Goal: Information Seeking & Learning: Learn about a topic

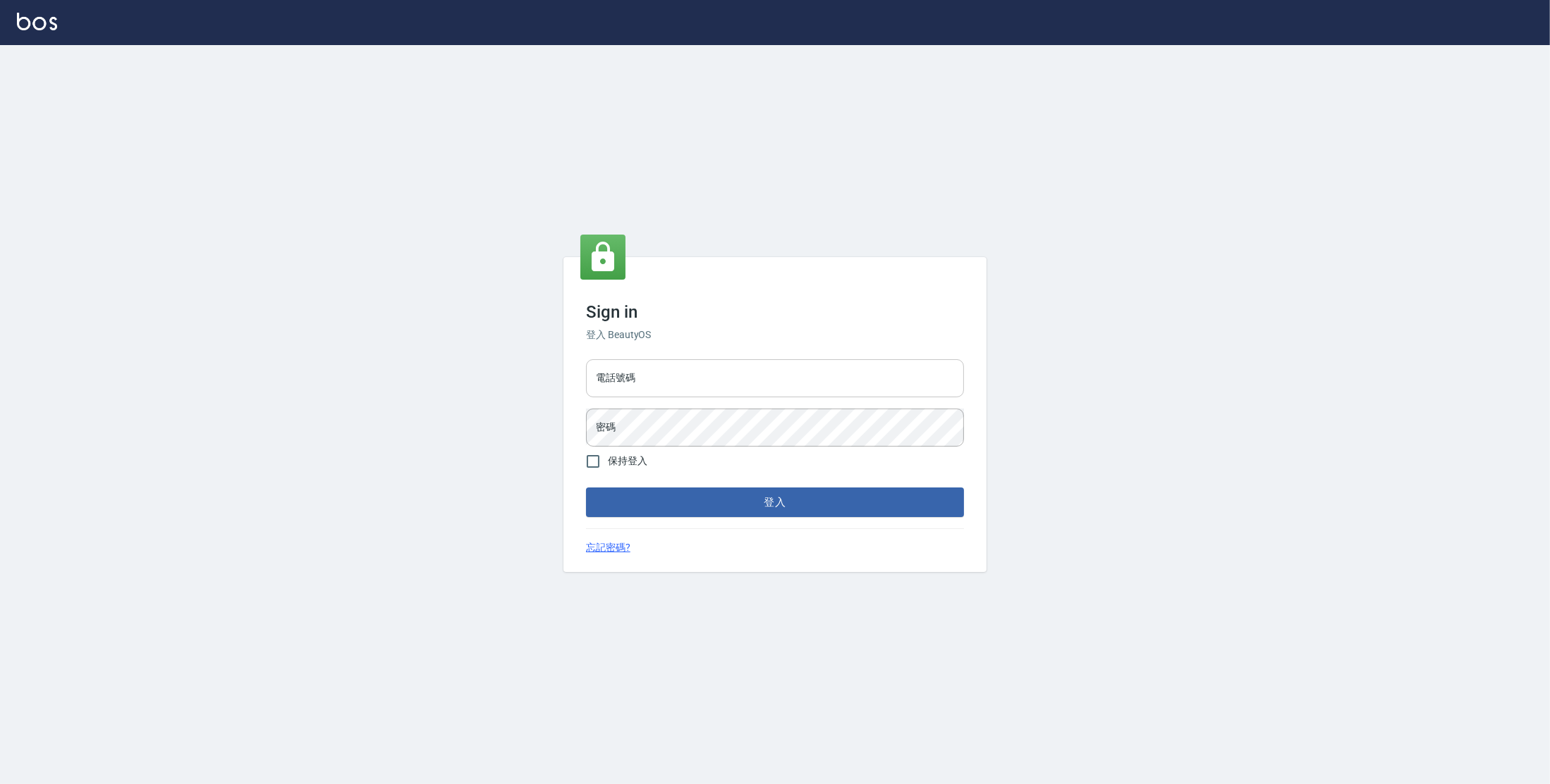
click at [638, 383] on input "電話號碼" at bounding box center [775, 378] width 378 height 38
type input "0977380821"
click at [586, 488] on button "登入" at bounding box center [775, 503] width 378 height 30
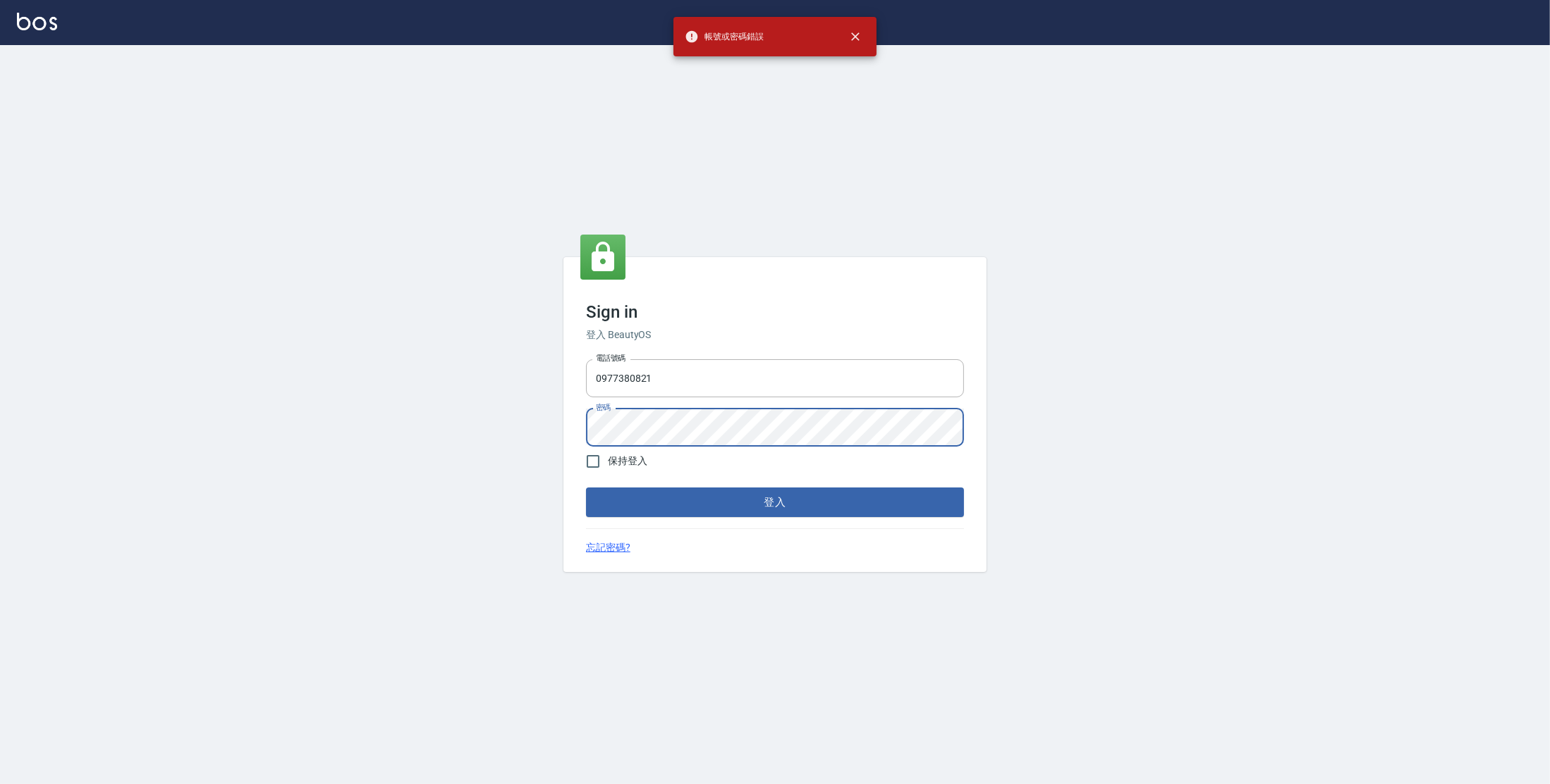
click at [586, 488] on button "登入" at bounding box center [775, 503] width 378 height 30
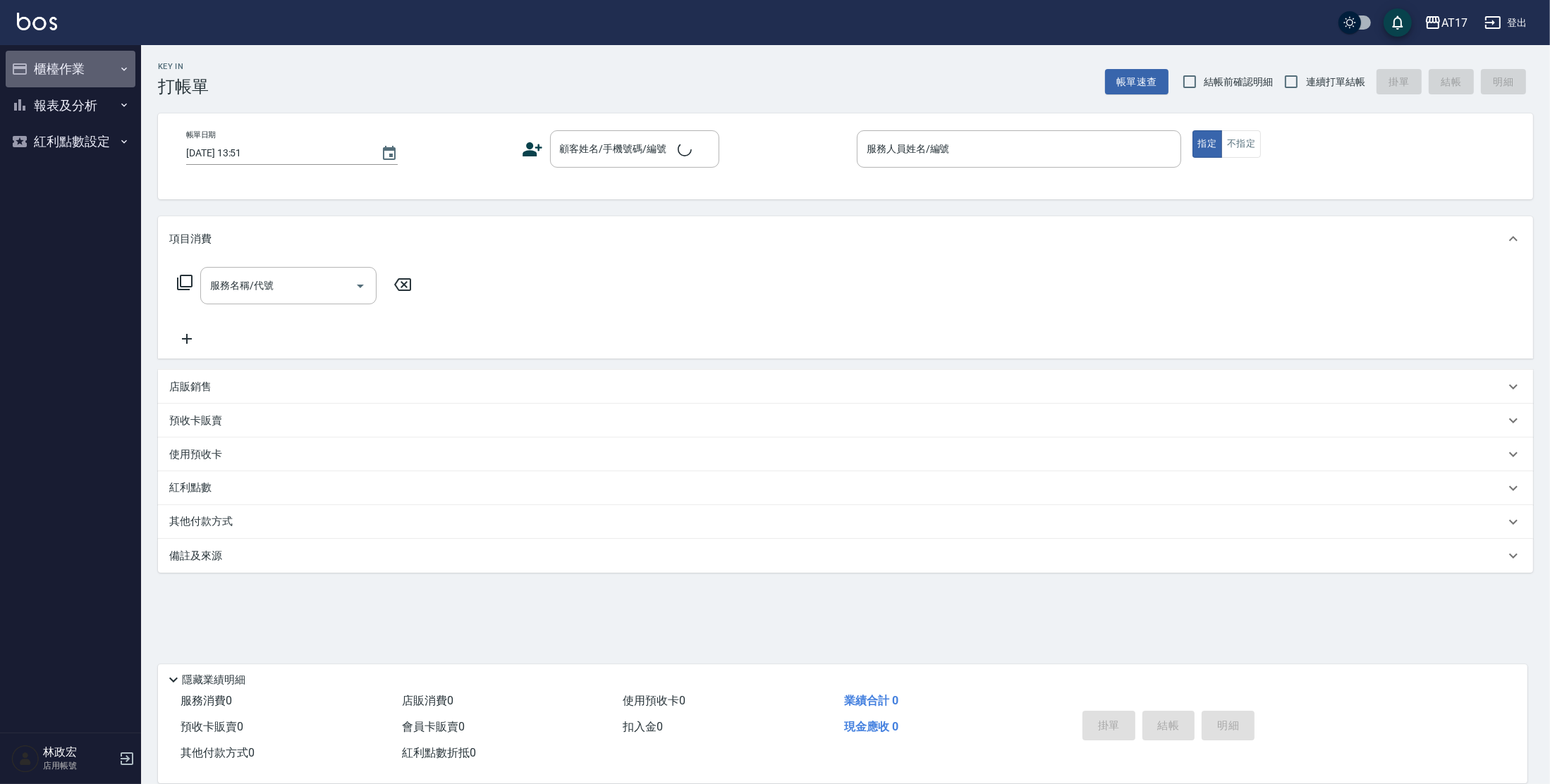
click at [43, 74] on button "櫃檯作業" at bounding box center [71, 69] width 130 height 37
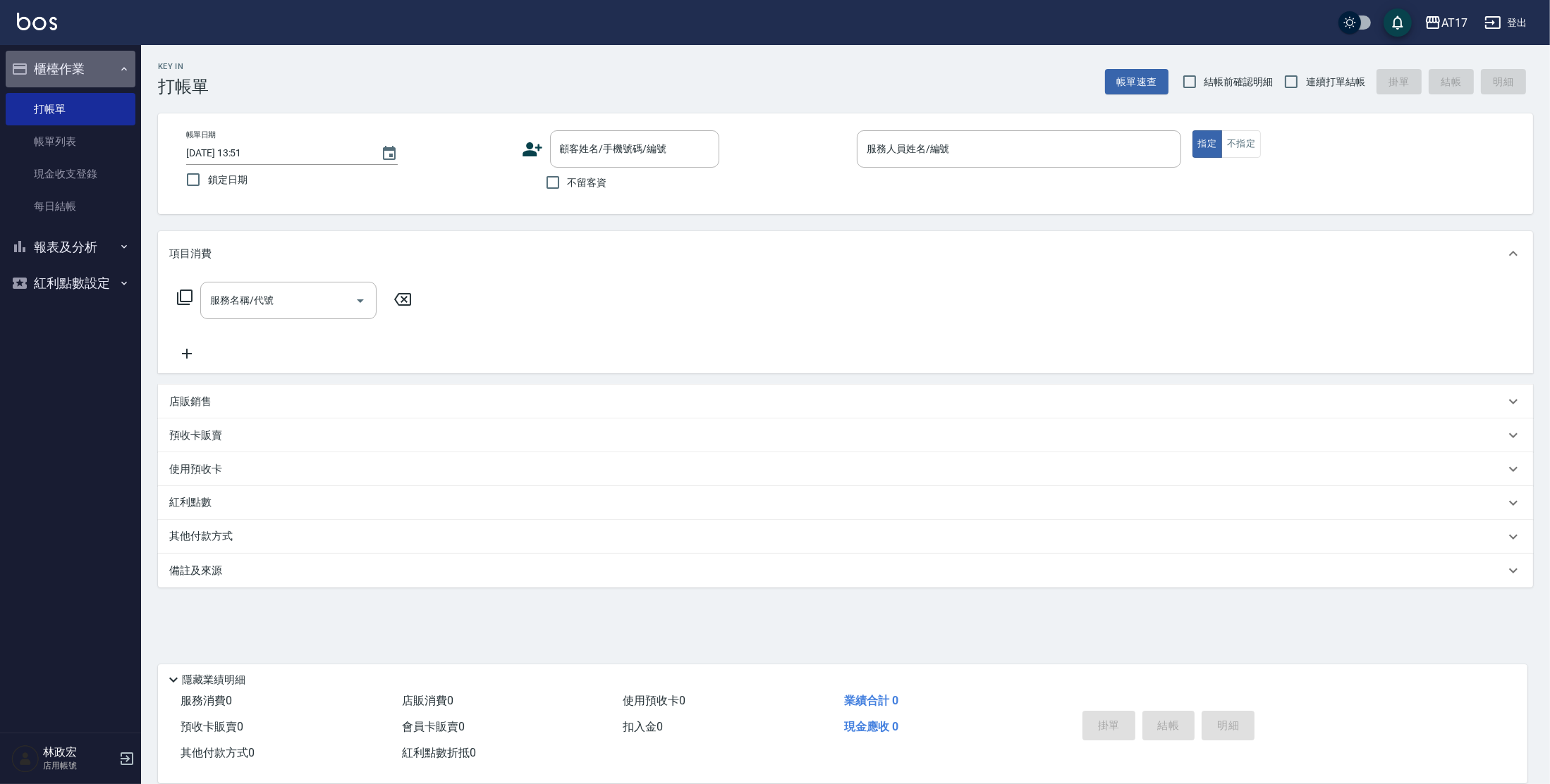
click at [75, 65] on button "櫃檯作業" at bounding box center [71, 69] width 130 height 37
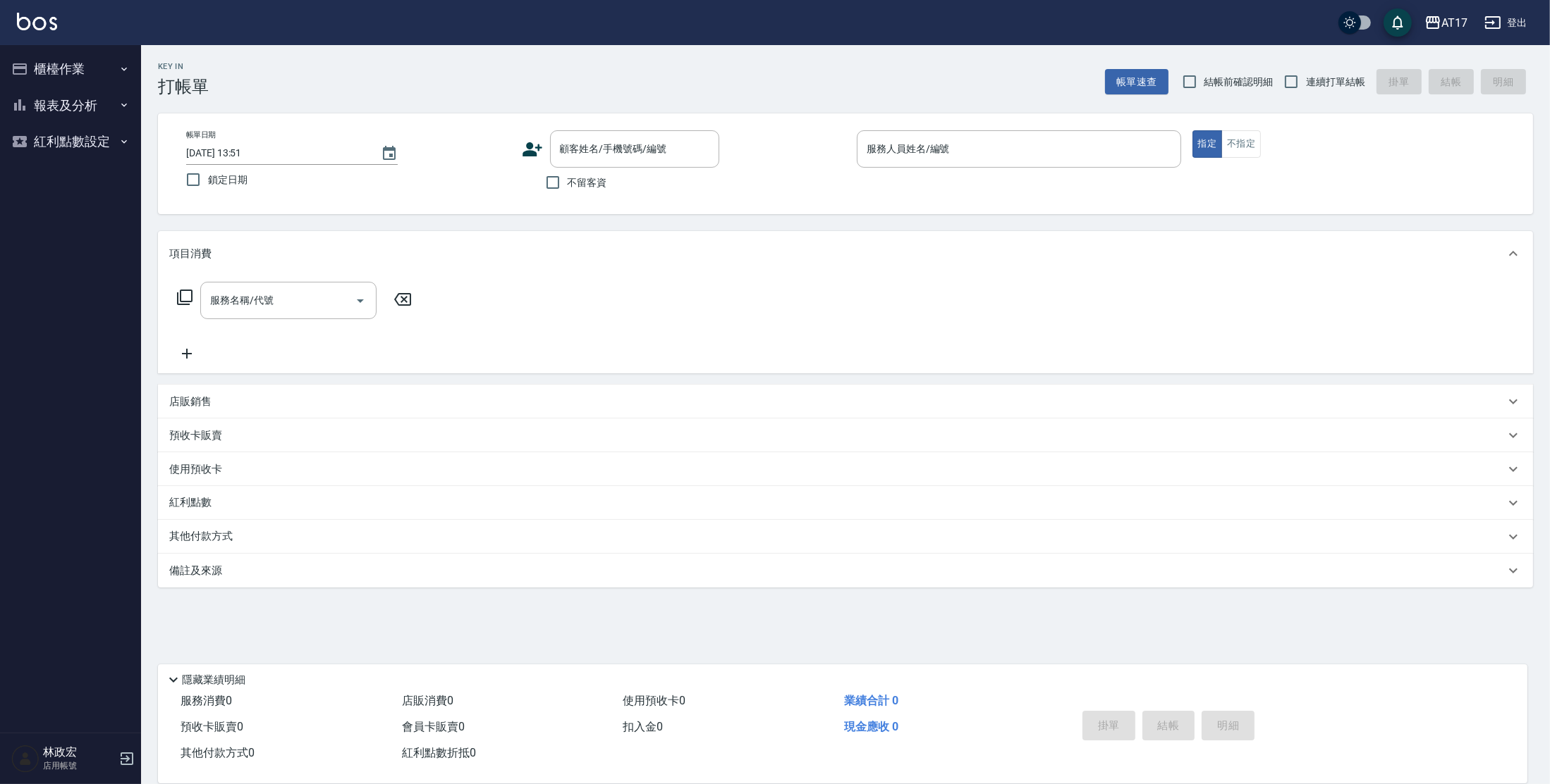
click at [88, 104] on button "報表及分析" at bounding box center [71, 106] width 130 height 37
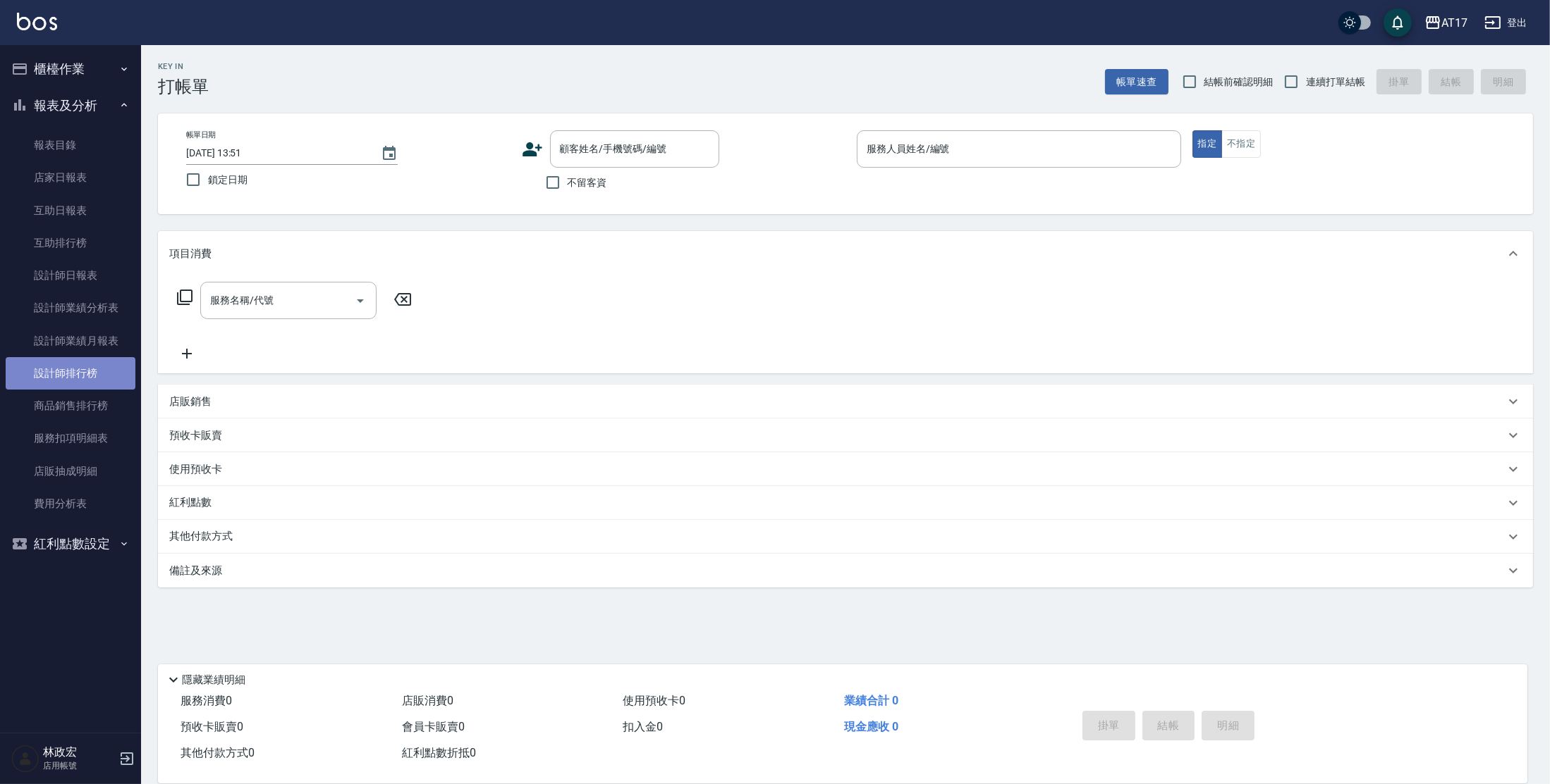
click at [67, 376] on link "設計師排行榜" at bounding box center [71, 374] width 130 height 33
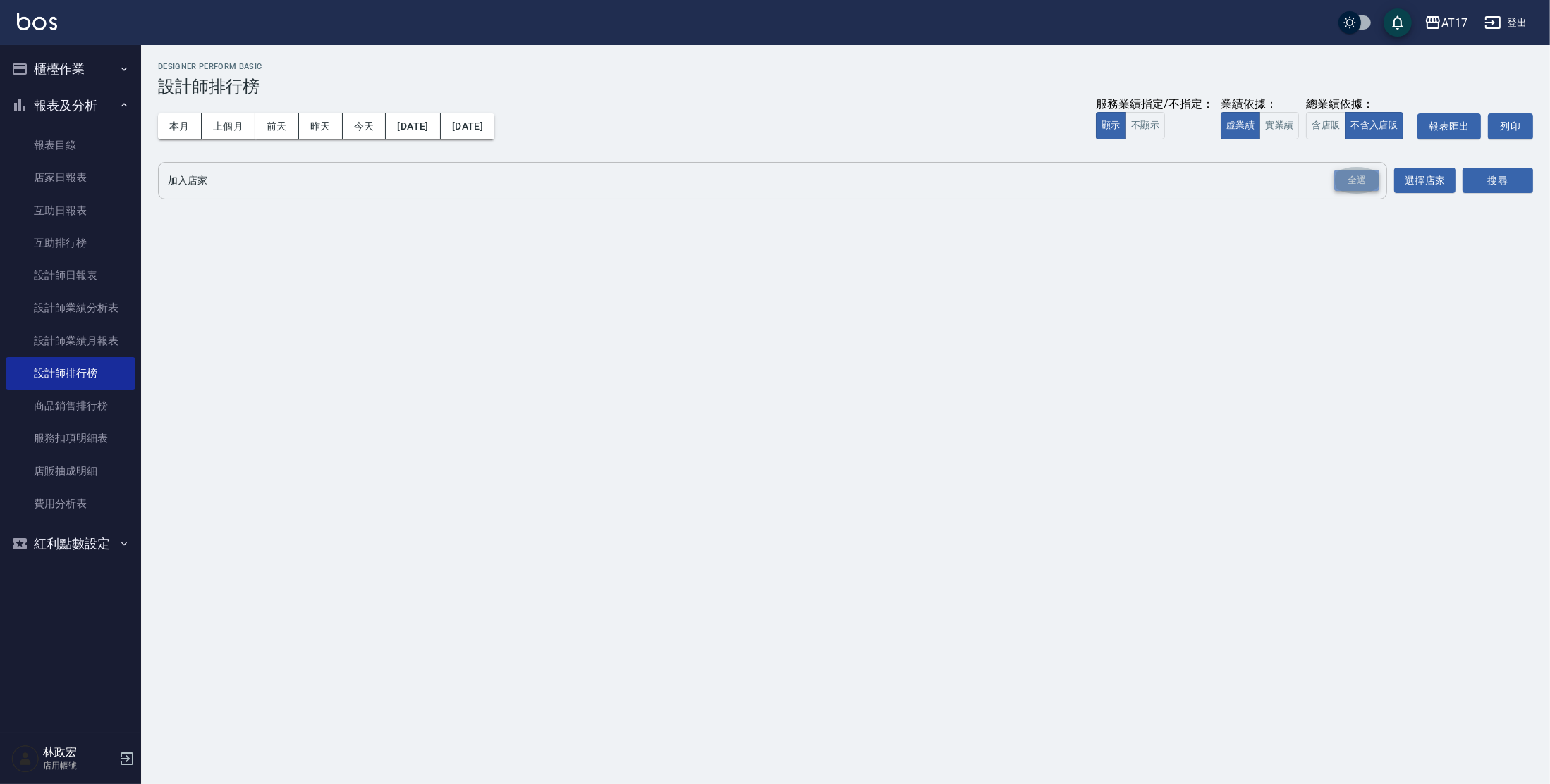
click at [1352, 171] on div "全選" at bounding box center [1356, 180] width 45 height 22
click at [1485, 188] on button "搜尋" at bounding box center [1497, 181] width 71 height 26
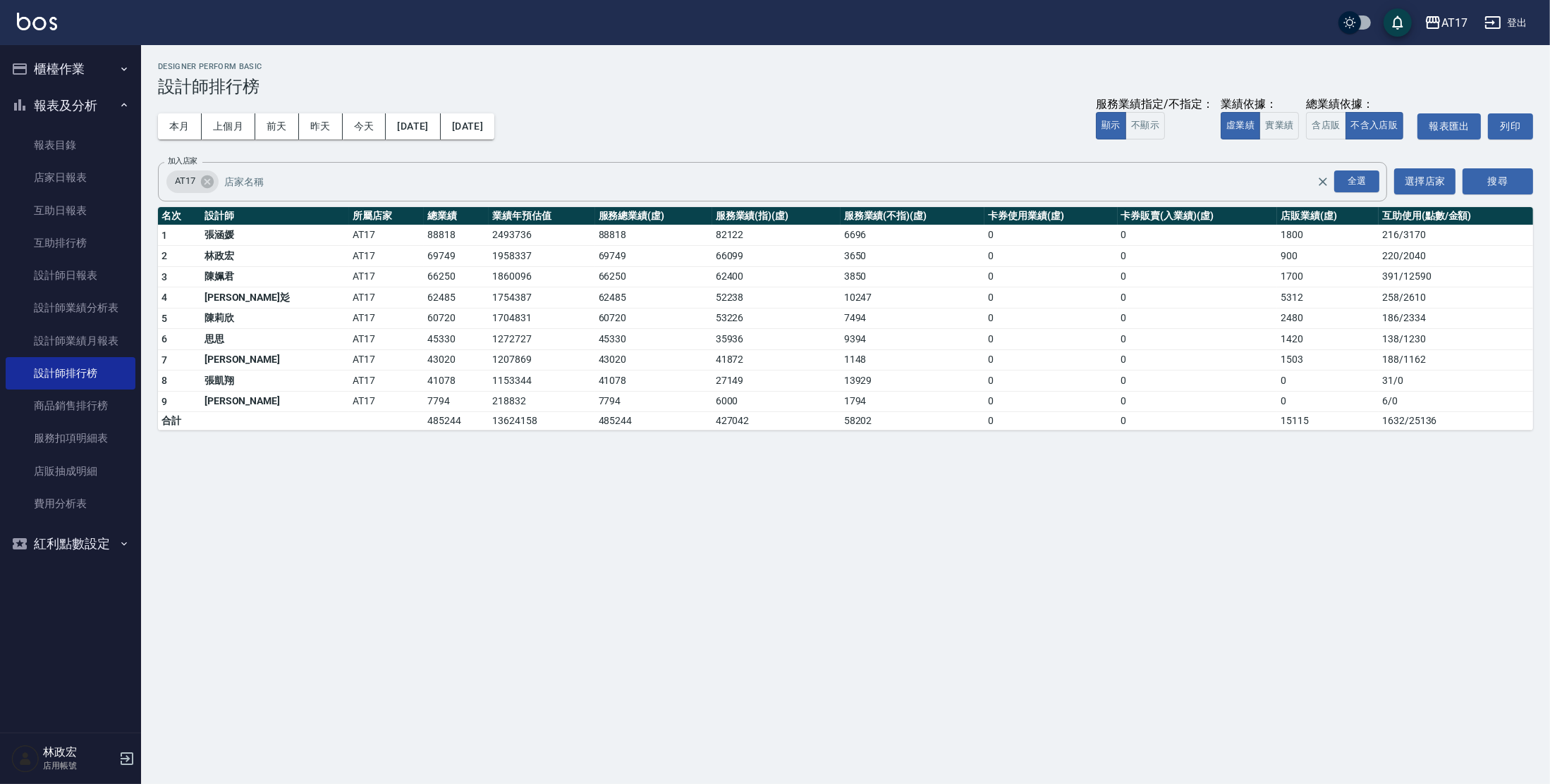
drag, startPoint x: 1276, startPoint y: 130, endPoint x: 1319, endPoint y: 222, distance: 101.6
click at [1319, 222] on div "AT17 [DATE] - [DATE] 設計師排行榜 列印時間： [DATE][PHONE_NUMBER]:51 Designer Perform Basi…" at bounding box center [845, 246] width 1409 height 403
click at [1281, 127] on button "實業績" at bounding box center [1279, 126] width 39 height 28
click at [83, 280] on link "設計師日報表" at bounding box center [71, 276] width 130 height 33
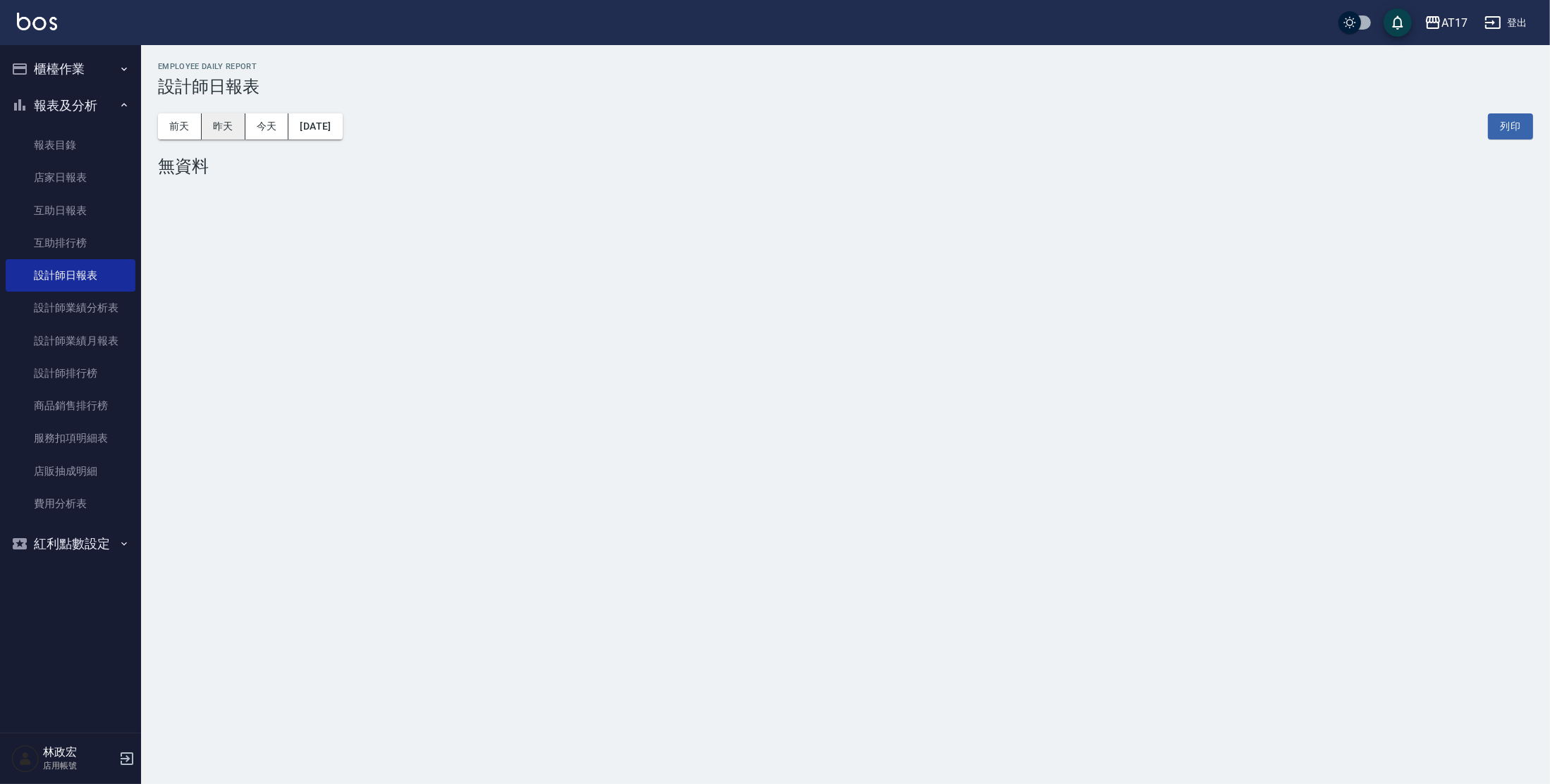
click at [210, 123] on button "昨天" at bounding box center [223, 126] width 43 height 26
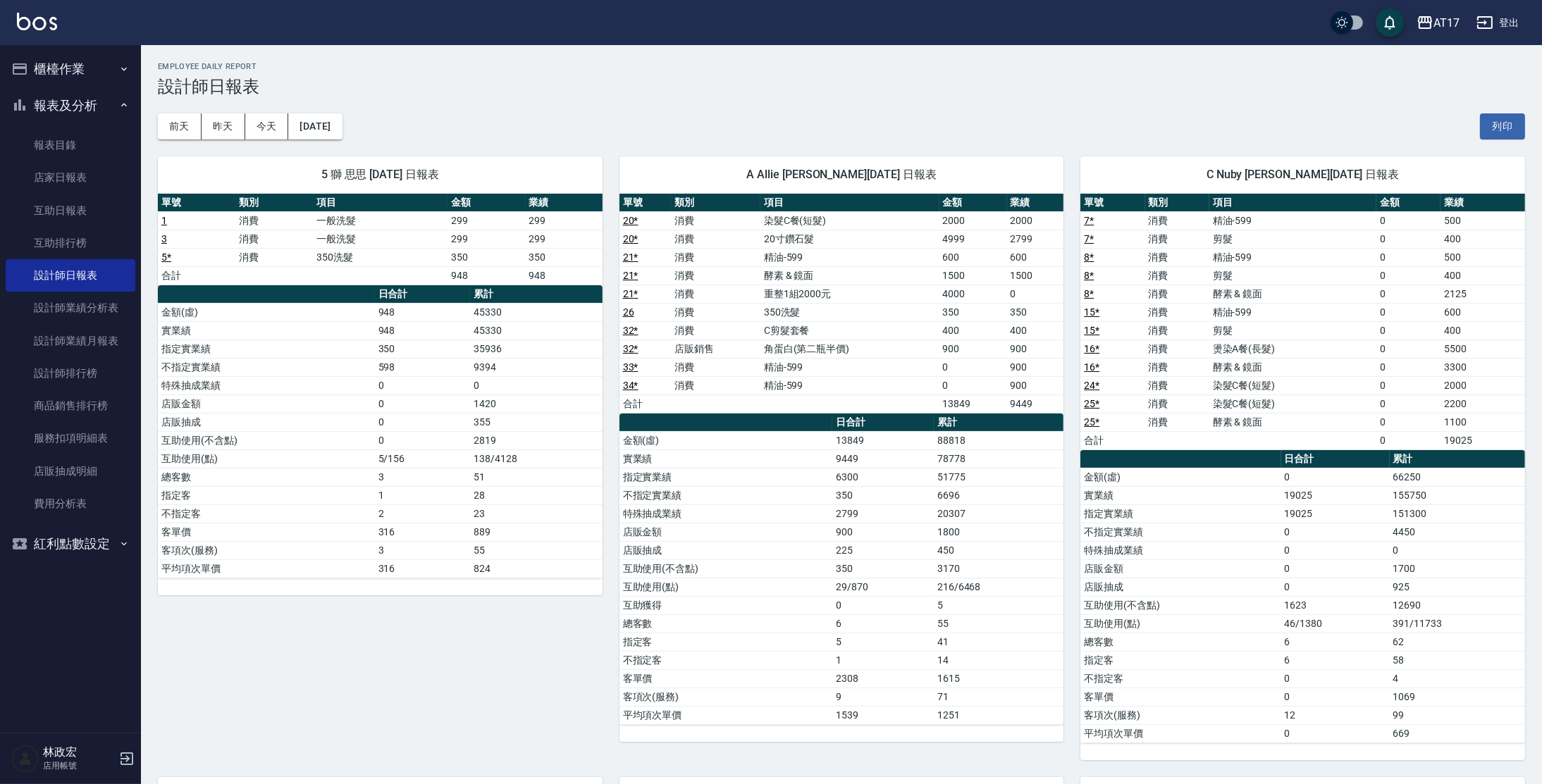
click at [984, 436] on td "88818" at bounding box center [999, 440] width 130 height 18
drag, startPoint x: 984, startPoint y: 437, endPoint x: 938, endPoint y: 443, distance: 46.4
click at [938, 443] on td "88818" at bounding box center [999, 440] width 130 height 18
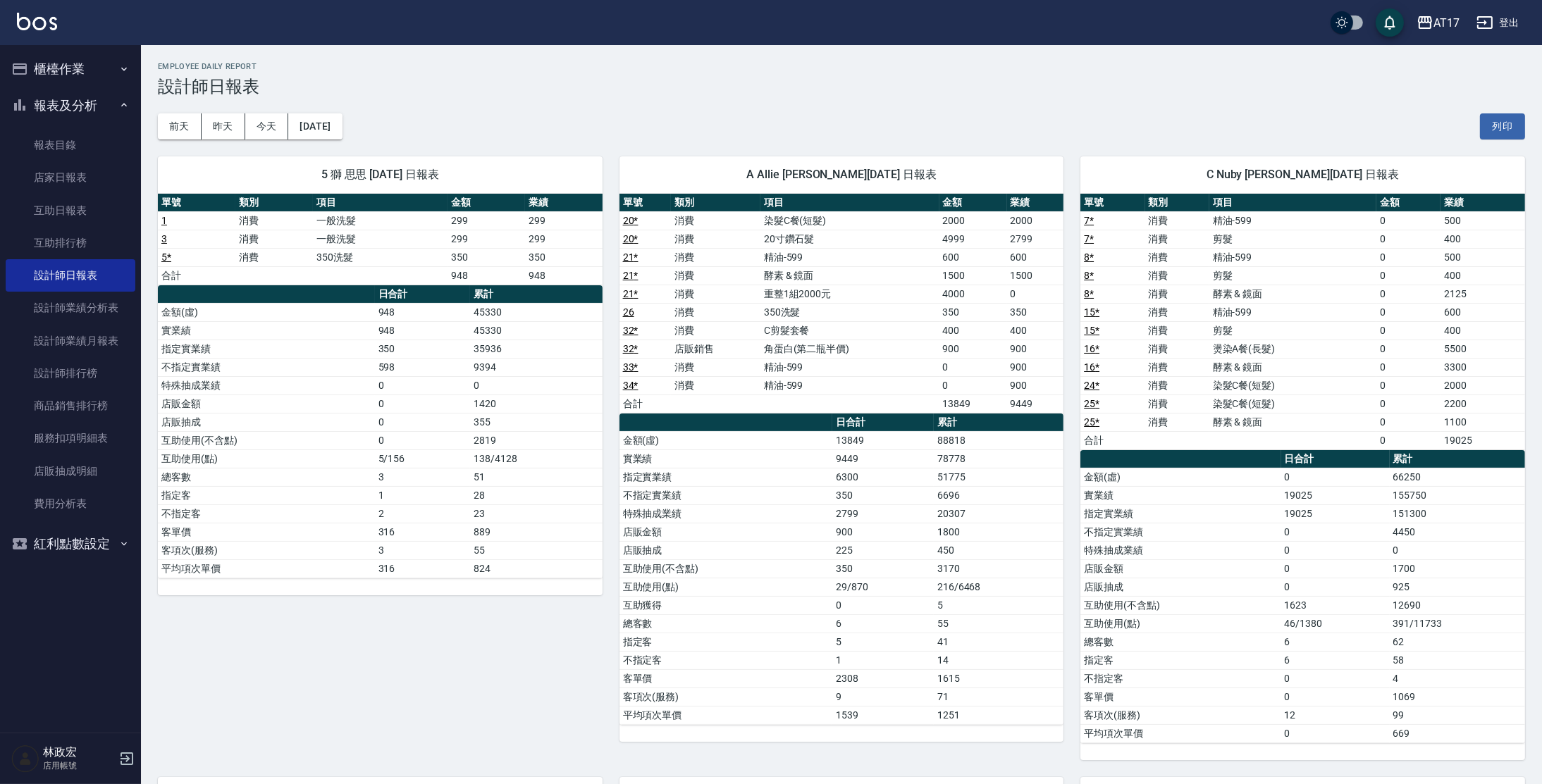
click at [928, 423] on th "日合計" at bounding box center [883, 422] width 101 height 18
click at [928, 419] on th "日合計" at bounding box center [883, 422] width 101 height 18
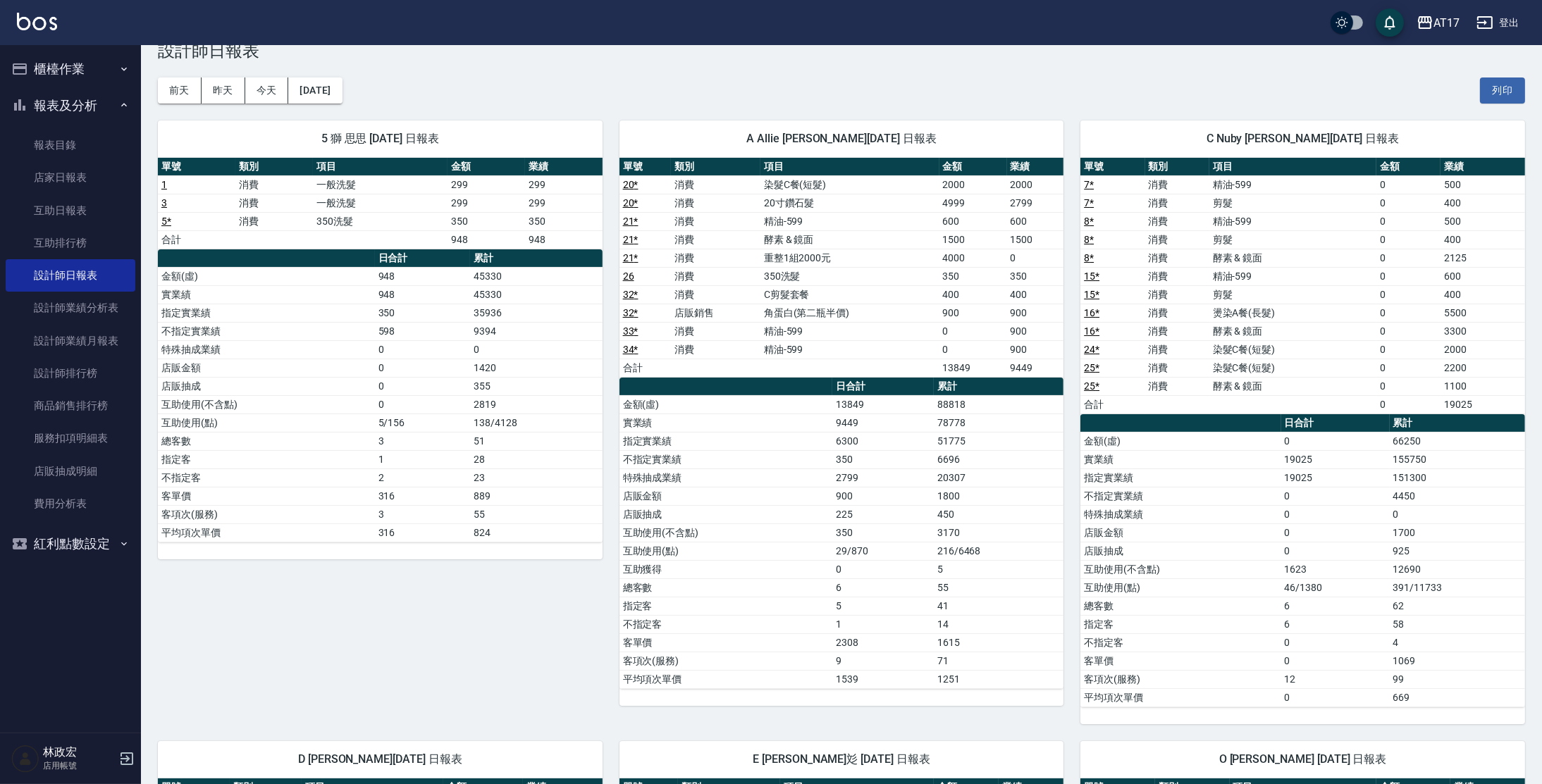
scroll to position [55, 0]
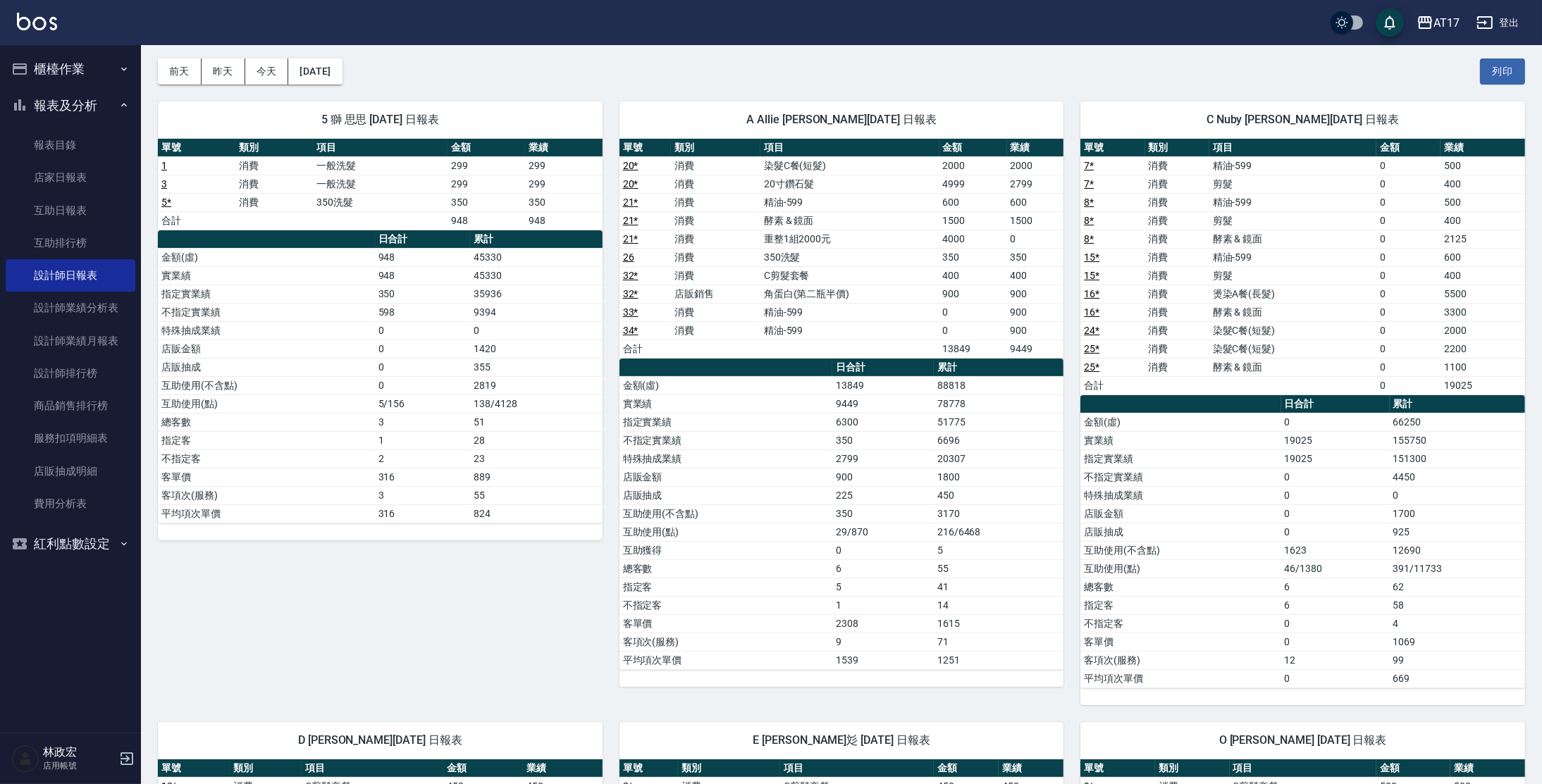
click at [1508, 251] on td "600" at bounding box center [1482, 257] width 84 height 18
click at [180, 75] on button "前天" at bounding box center [179, 71] width 43 height 26
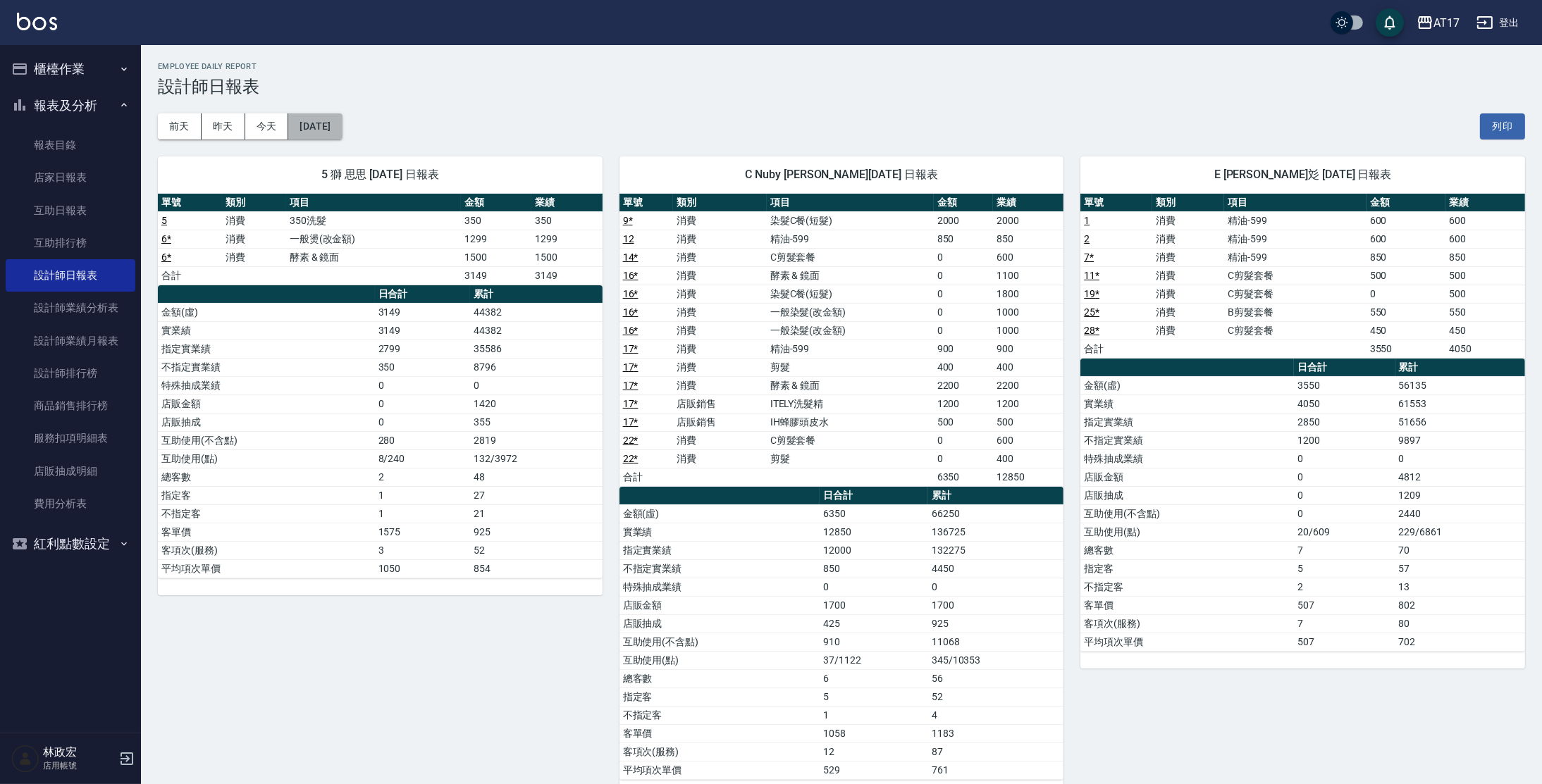
drag, startPoint x: 326, startPoint y: 125, endPoint x: 328, endPoint y: 115, distance: 10.2
click at [328, 115] on button "[DATE]" at bounding box center [314, 126] width 53 height 26
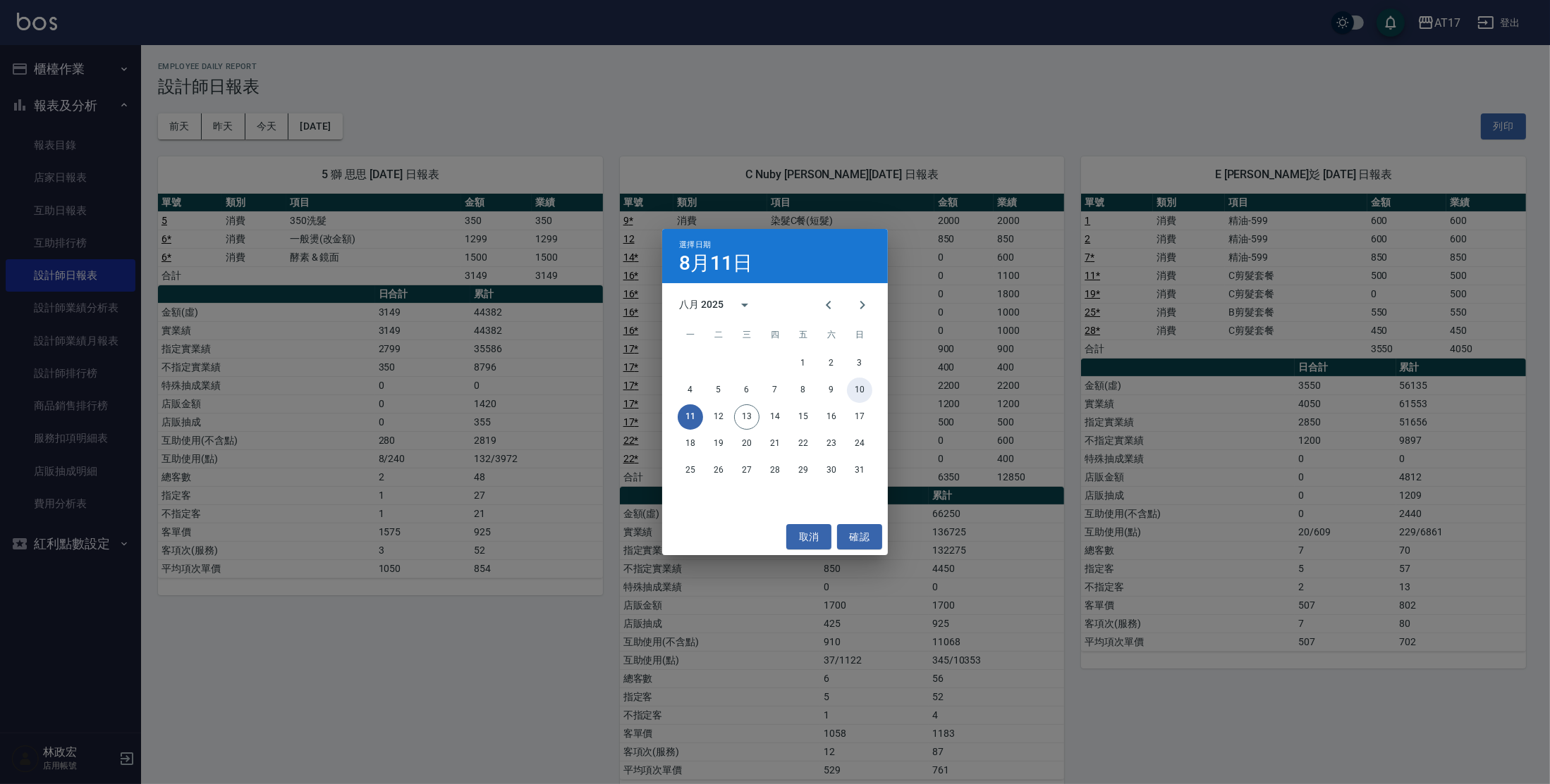
click at [860, 388] on button "10" at bounding box center [859, 390] width 25 height 25
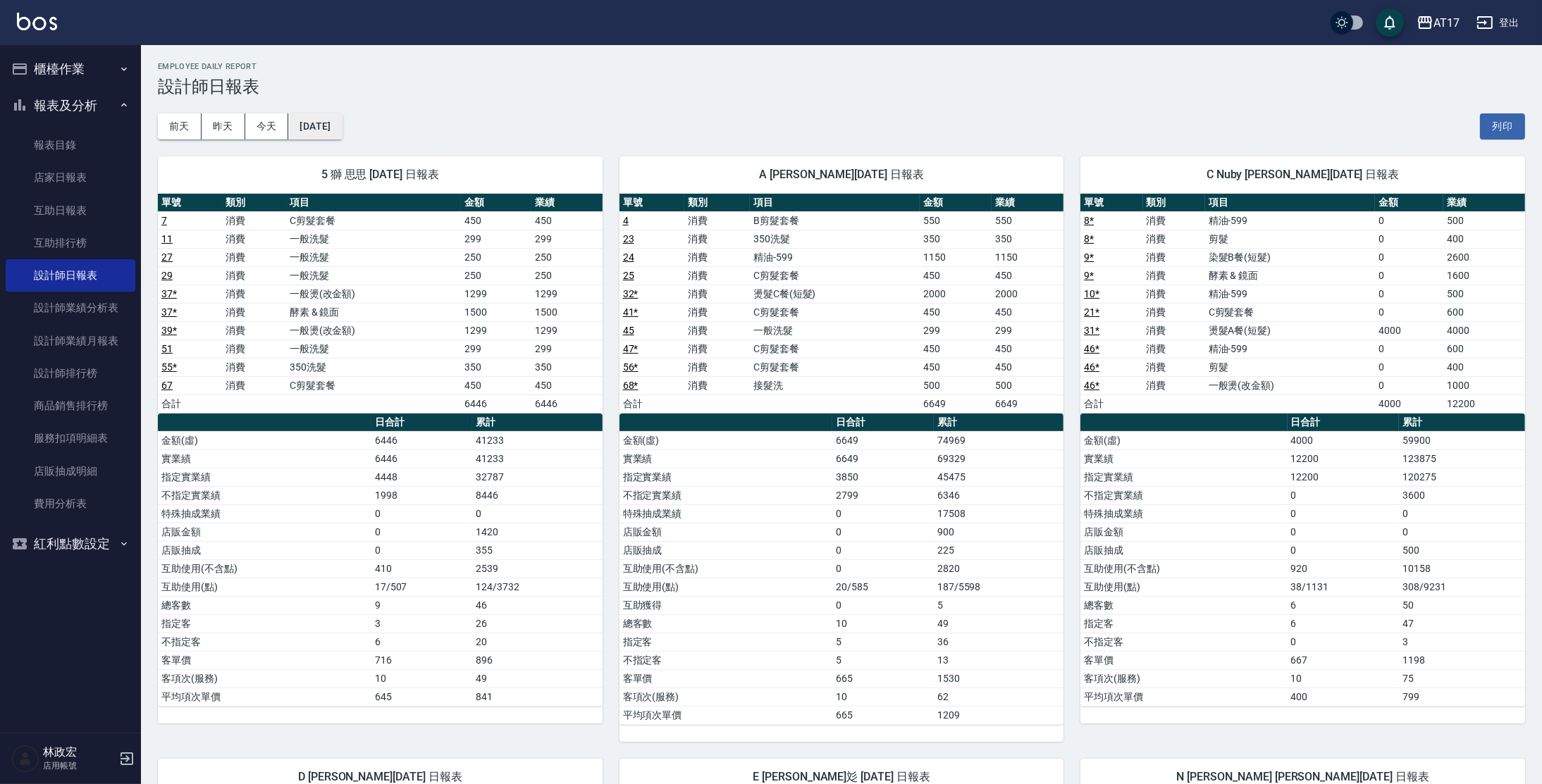
click at [340, 121] on button "[DATE]" at bounding box center [314, 126] width 53 height 26
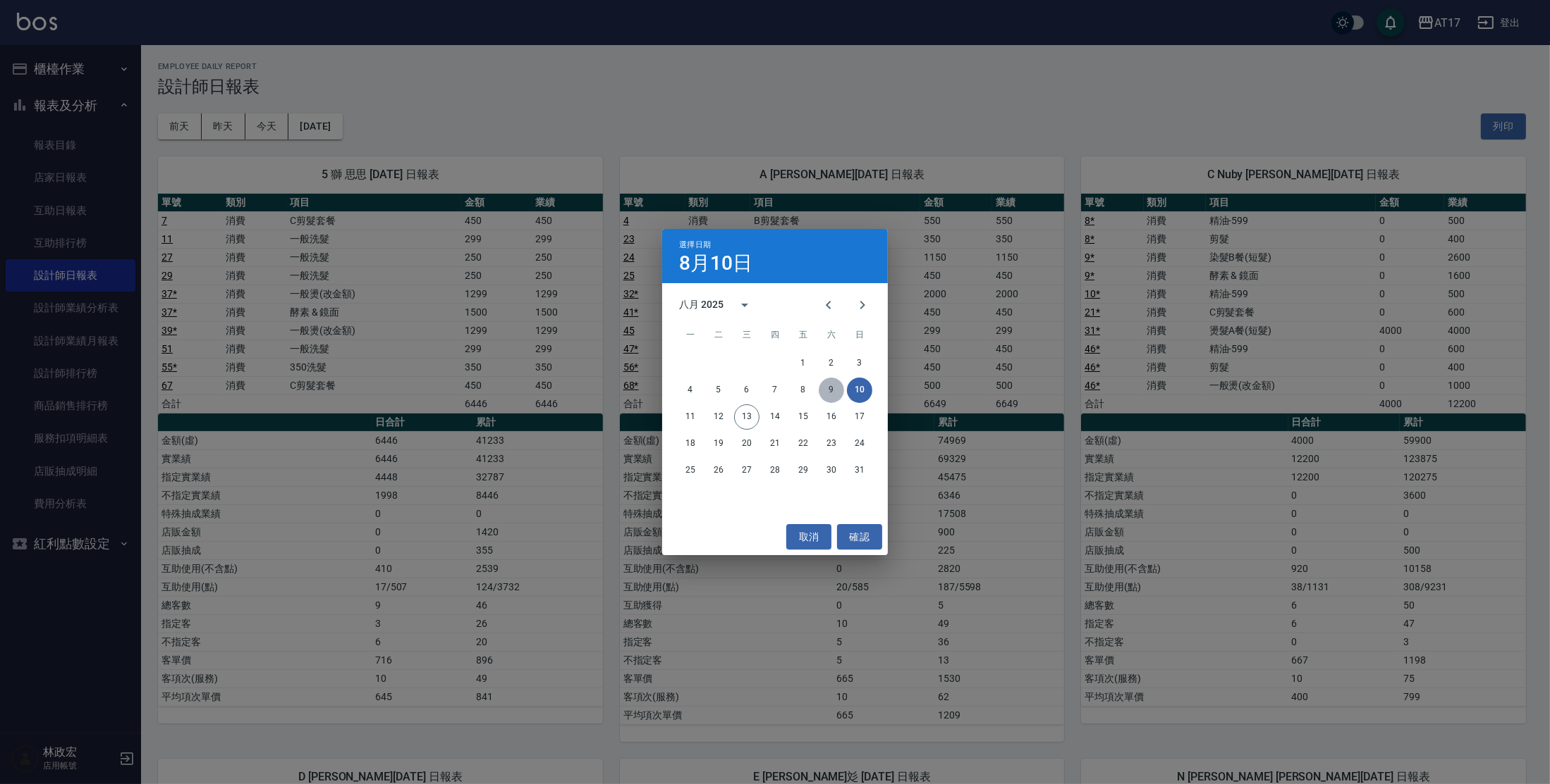
click at [830, 393] on button "9" at bounding box center [831, 390] width 25 height 25
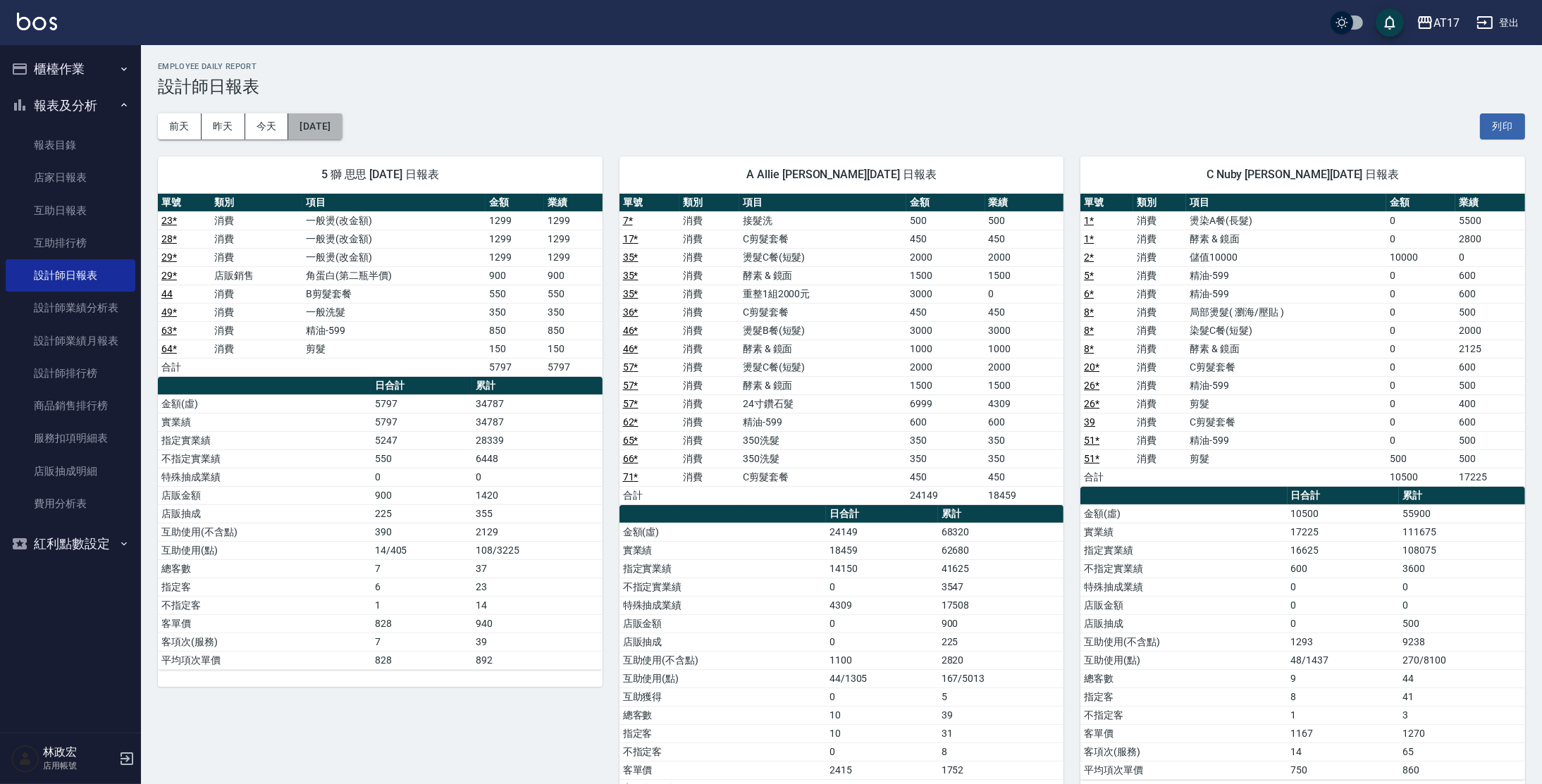
click at [316, 135] on button "[DATE]" at bounding box center [314, 126] width 53 height 26
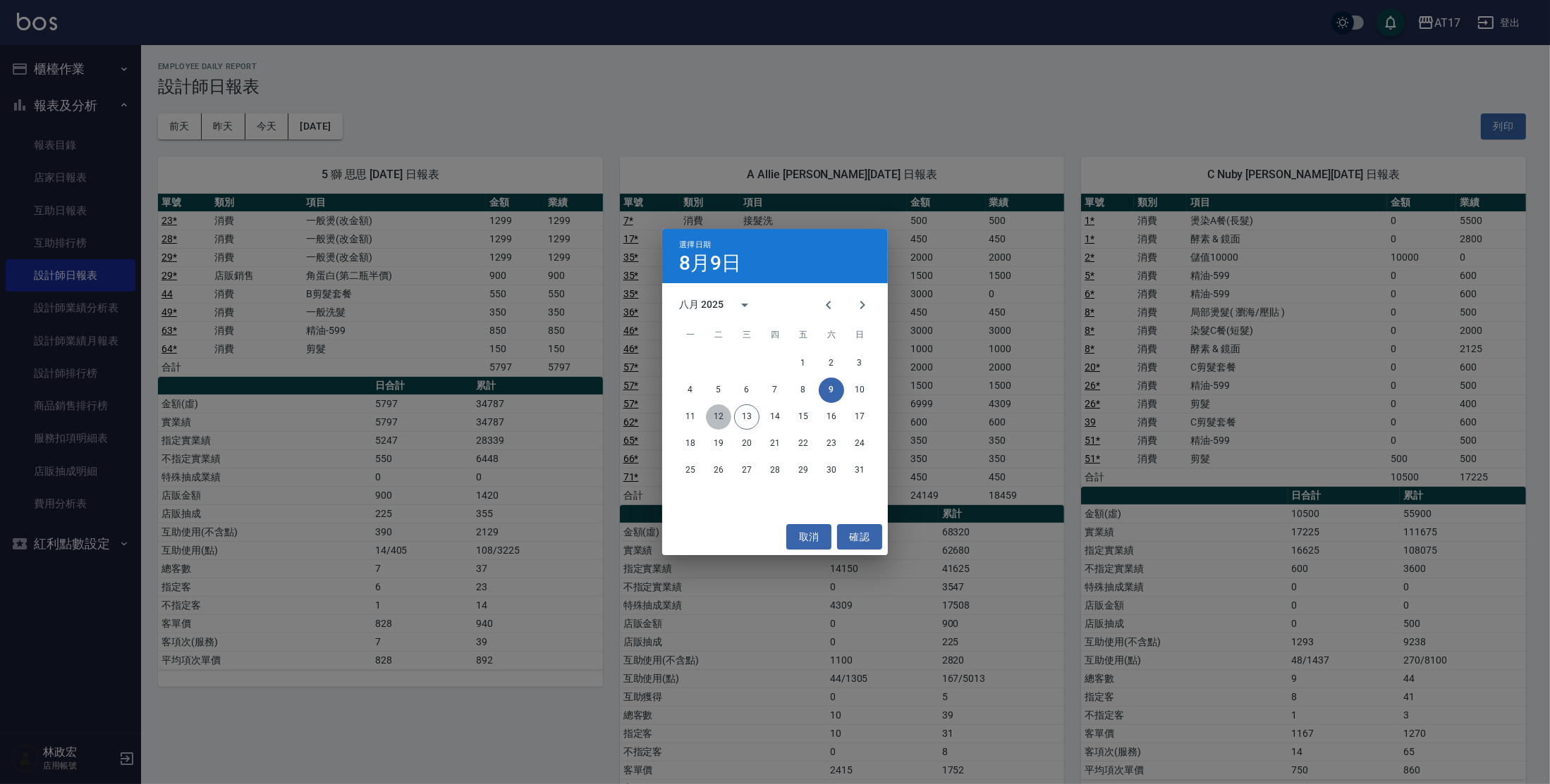
click at [717, 413] on button "12" at bounding box center [718, 417] width 25 height 25
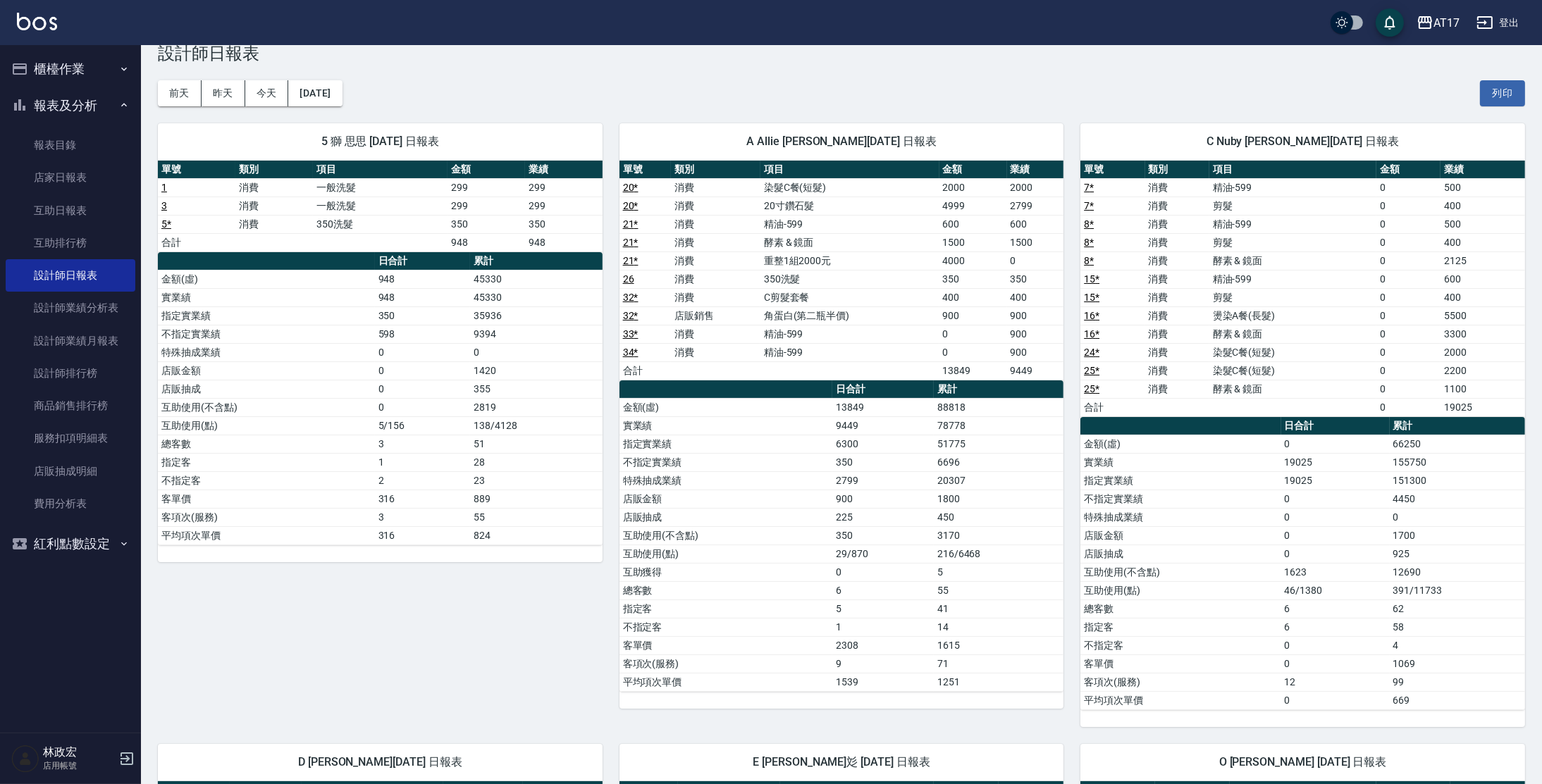
scroll to position [32, 0]
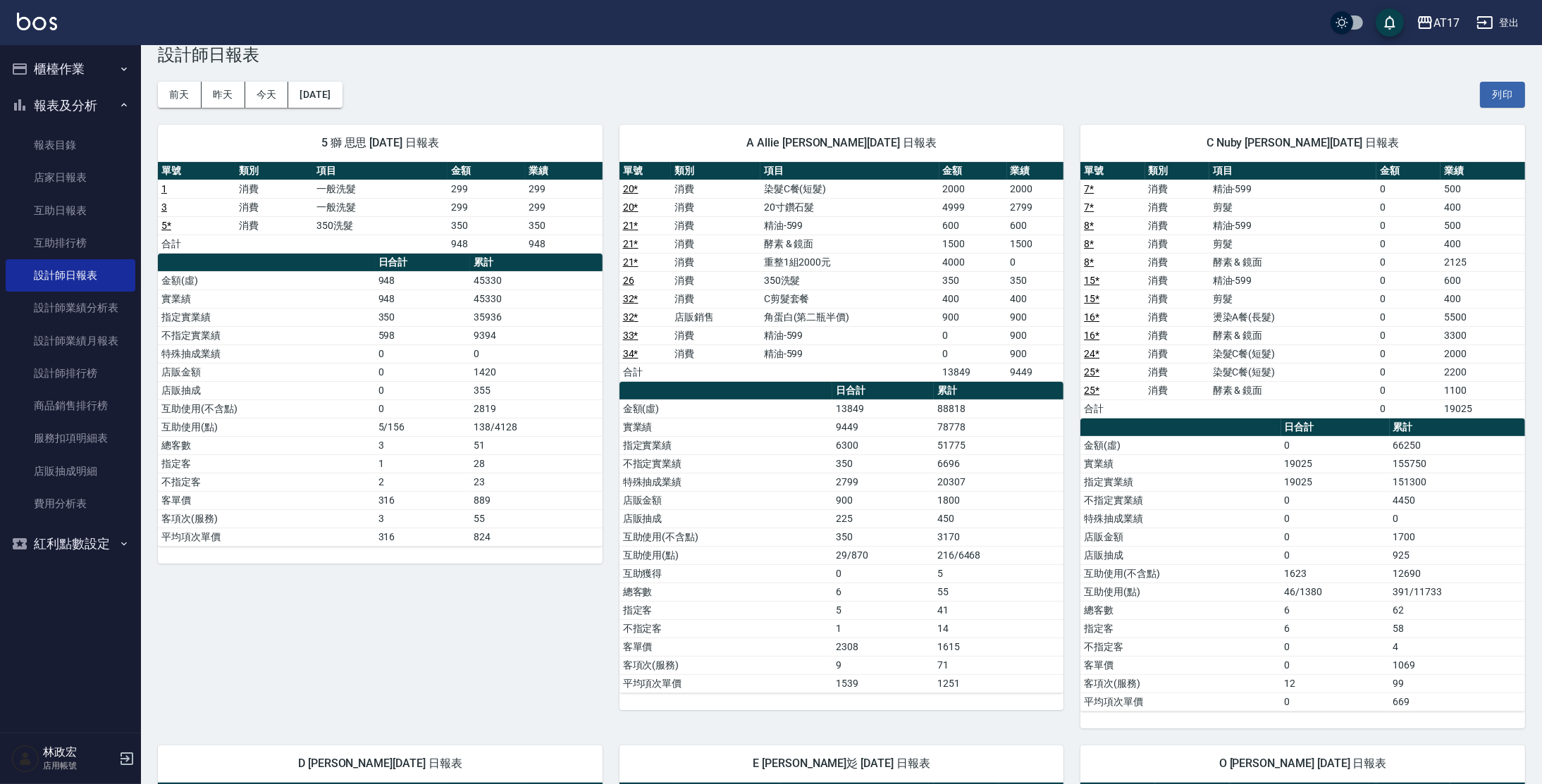
click at [1088, 622] on td "指定客" at bounding box center [1180, 628] width 200 height 18
click at [1076, 622] on div "C Nuby [PERSON_NAME][DATE] 日報表 單號 類別 項目 金額 業績 7 * 消費 精油-599 0 500 7 * 消費 剪髮 0 4…" at bounding box center [1294, 417] width 462 height 621
click at [62, 435] on link "服務扣項明細表" at bounding box center [71, 439] width 130 height 33
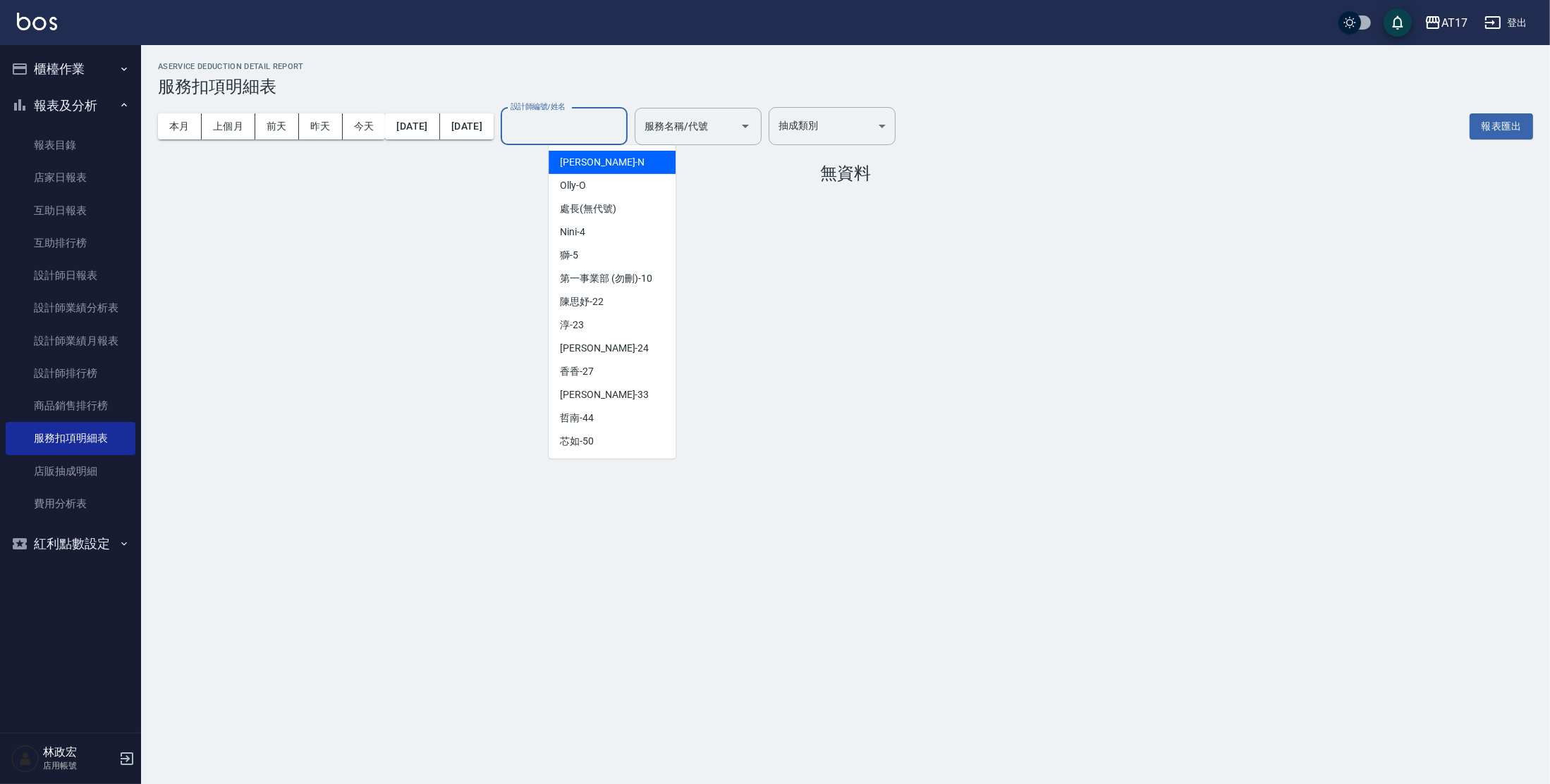
click at [621, 125] on input "設計師編號/姓名" at bounding box center [564, 126] width 114 height 25
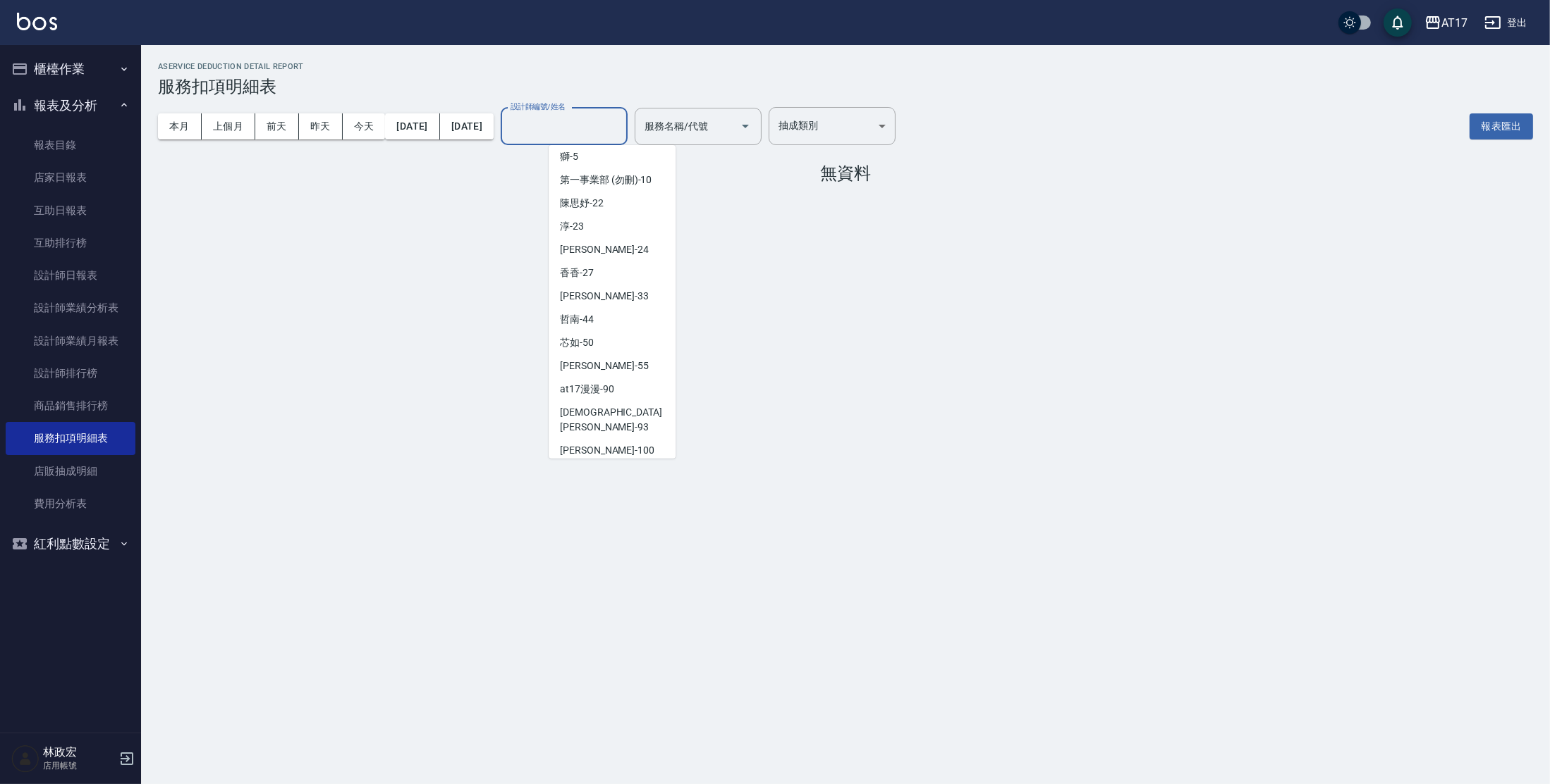
scroll to position [302, 0]
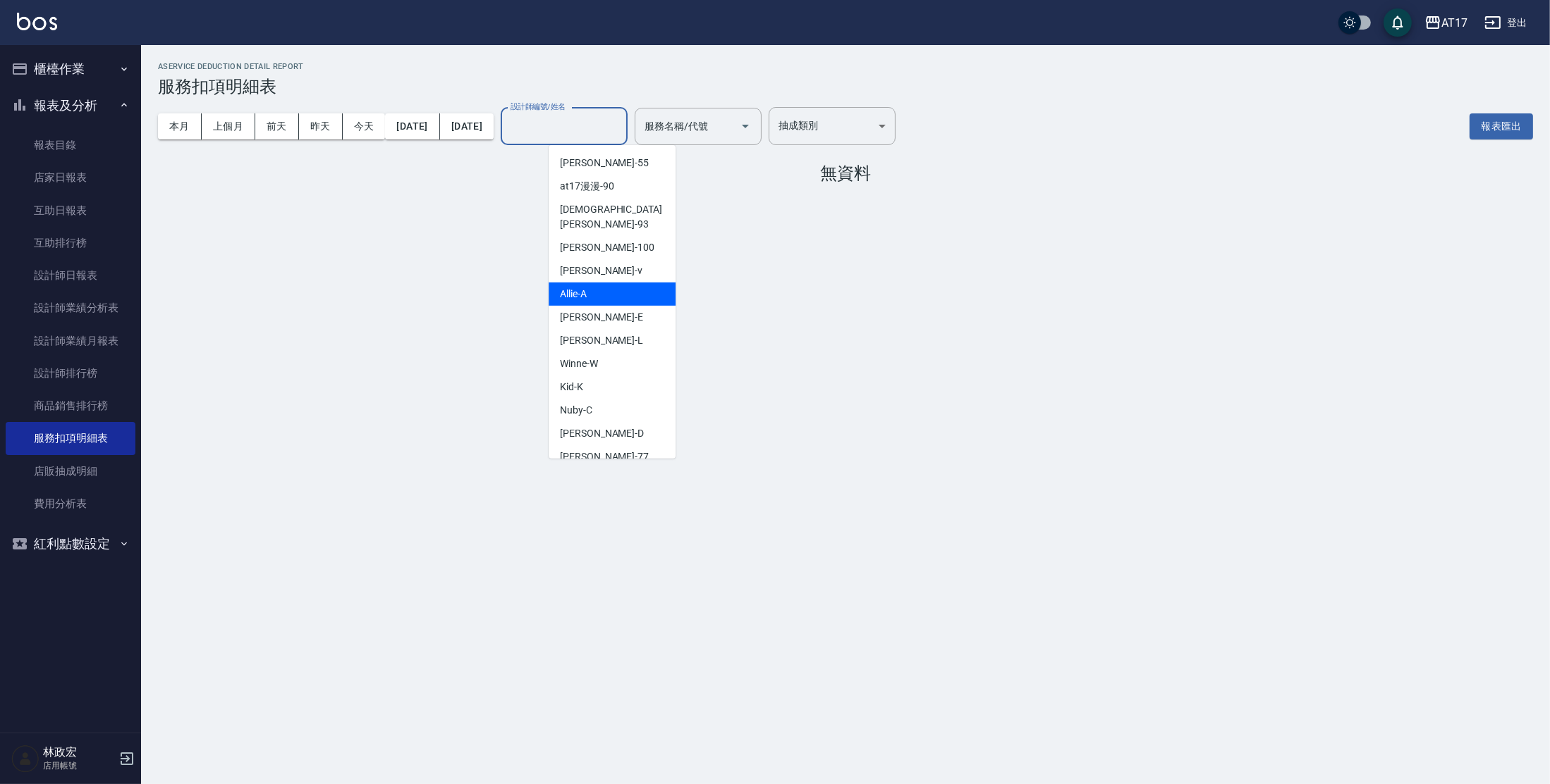
click at [567, 287] on span "Allie -A" at bounding box center [573, 294] width 27 height 15
type input "Allie-A"
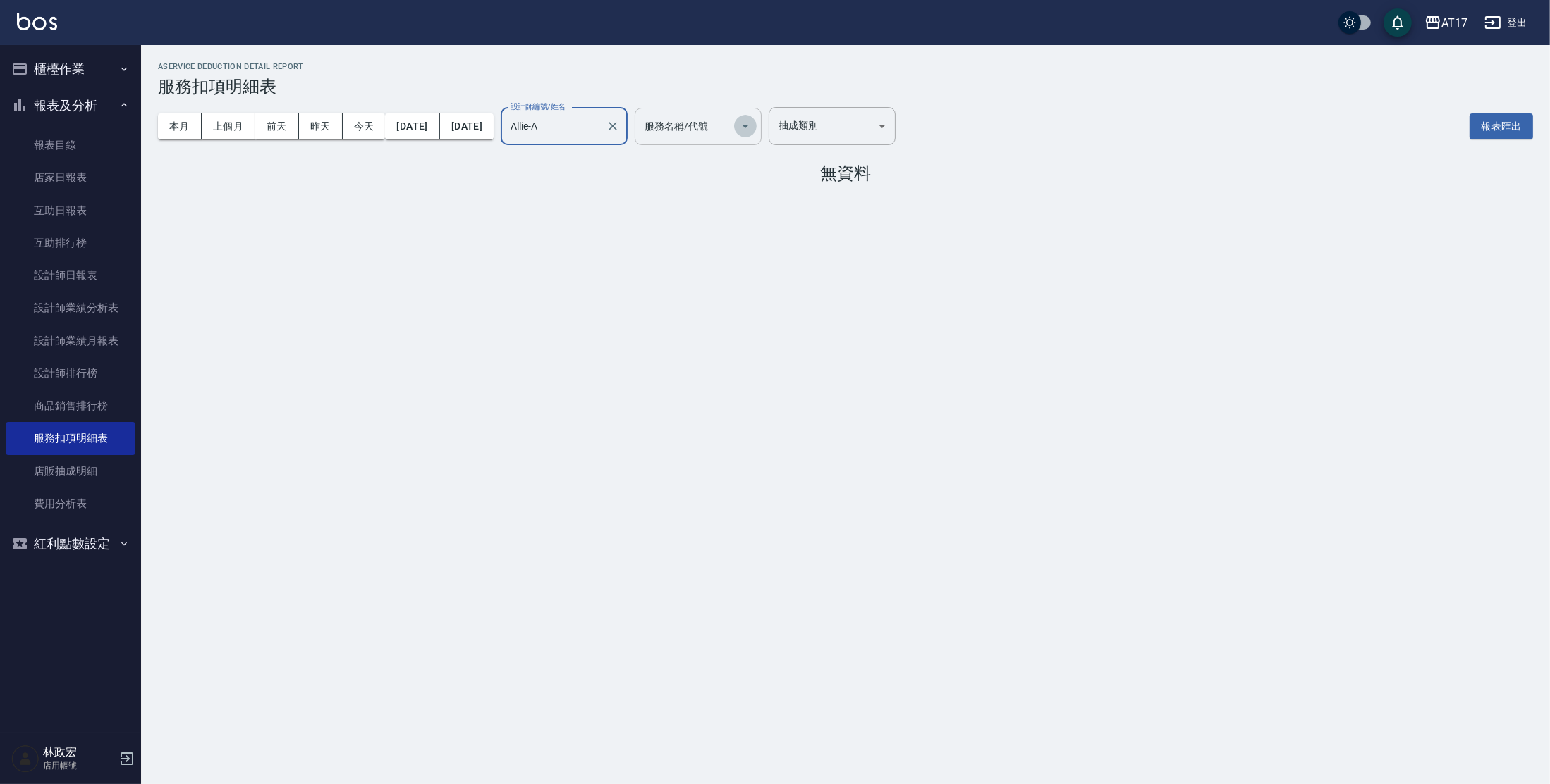
click at [754, 125] on icon "Open" at bounding box center [745, 126] width 17 height 17
drag, startPoint x: 809, startPoint y: 181, endPoint x: 794, endPoint y: 159, distance: 26.6
click at [810, 346] on div "AService Deduction Detail Report 服務扣項明細表 本月 上個月 [DATE] [DATE] [DATE] [DATE] [DA…" at bounding box center [775, 392] width 1550 height 784
click at [754, 123] on icon "Open" at bounding box center [745, 126] width 17 height 17
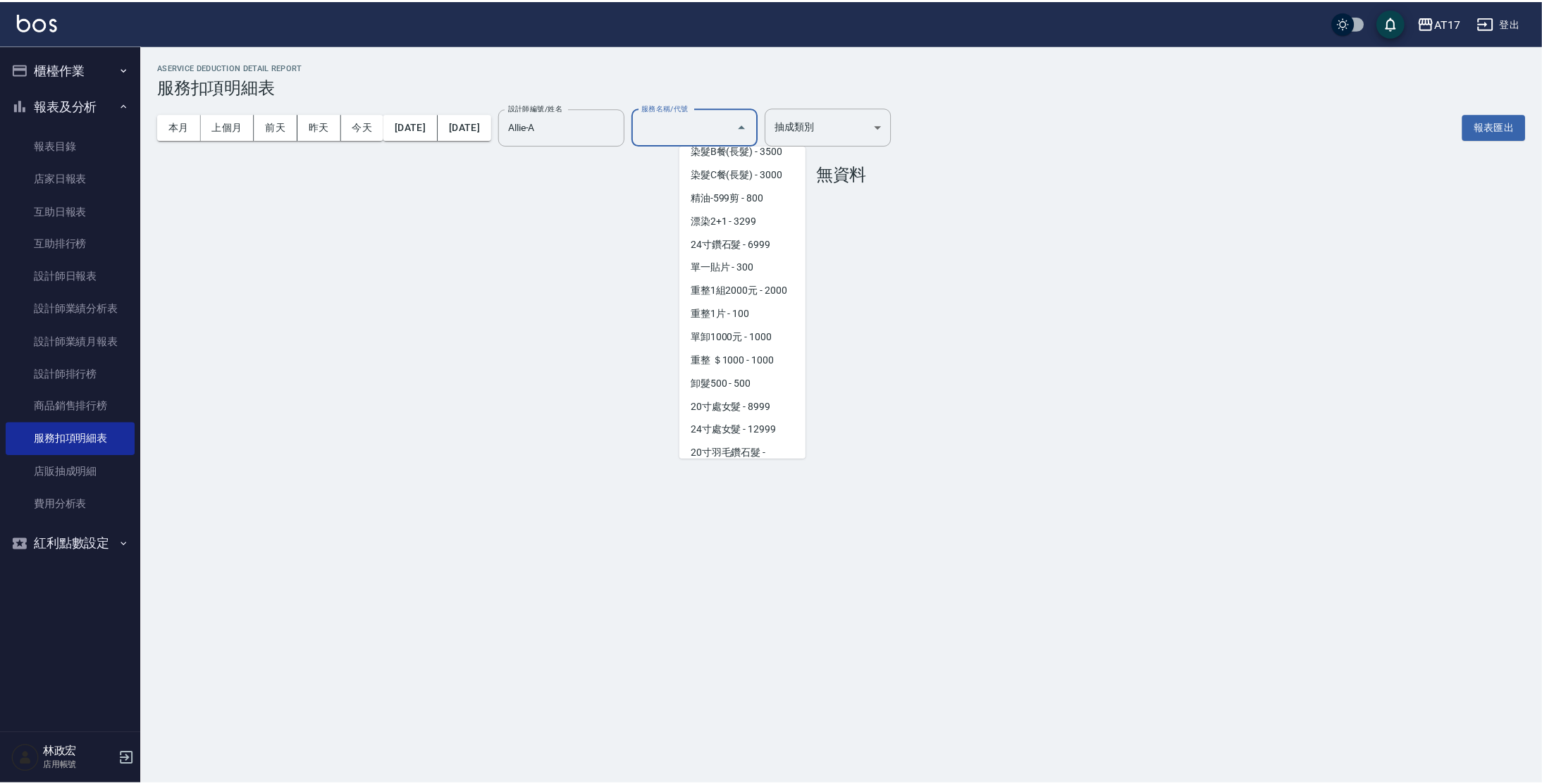
scroll to position [1510, 0]
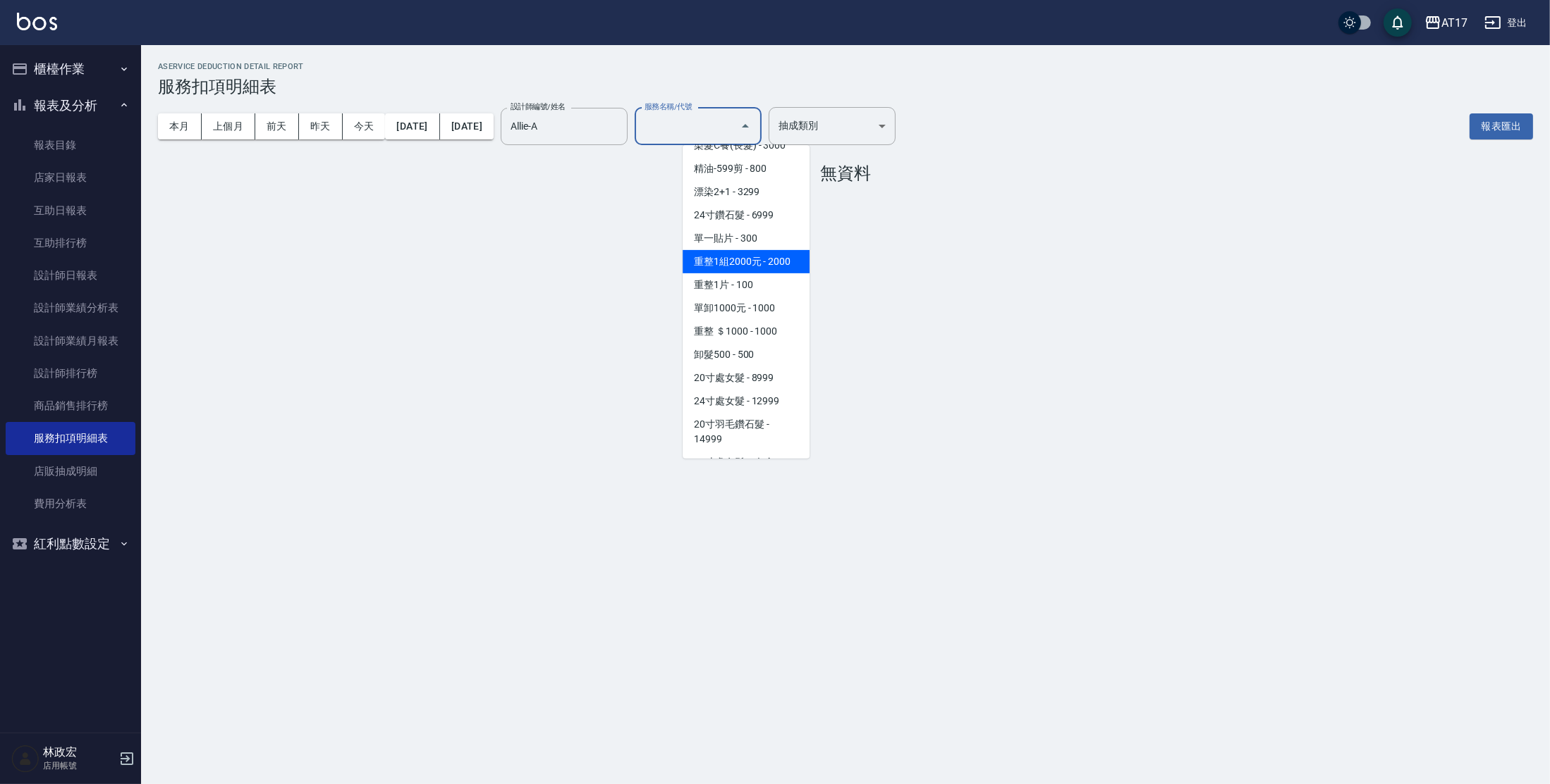
click at [749, 273] on span "重整1組2000元 - 2000" at bounding box center [746, 262] width 127 height 23
type input "重整1組2000元(7006)"
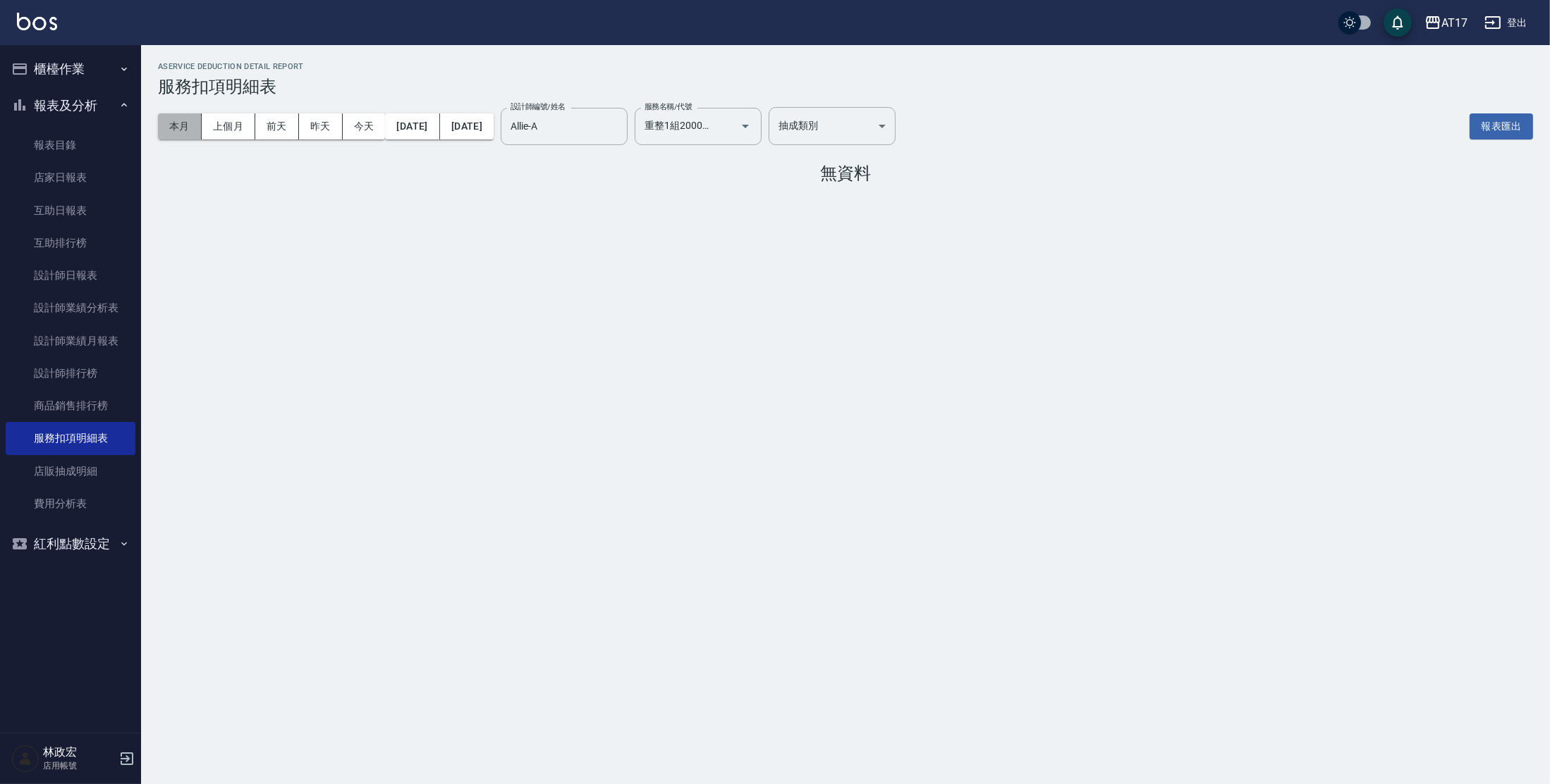
click at [175, 130] on button "本月" at bounding box center [179, 126] width 43 height 26
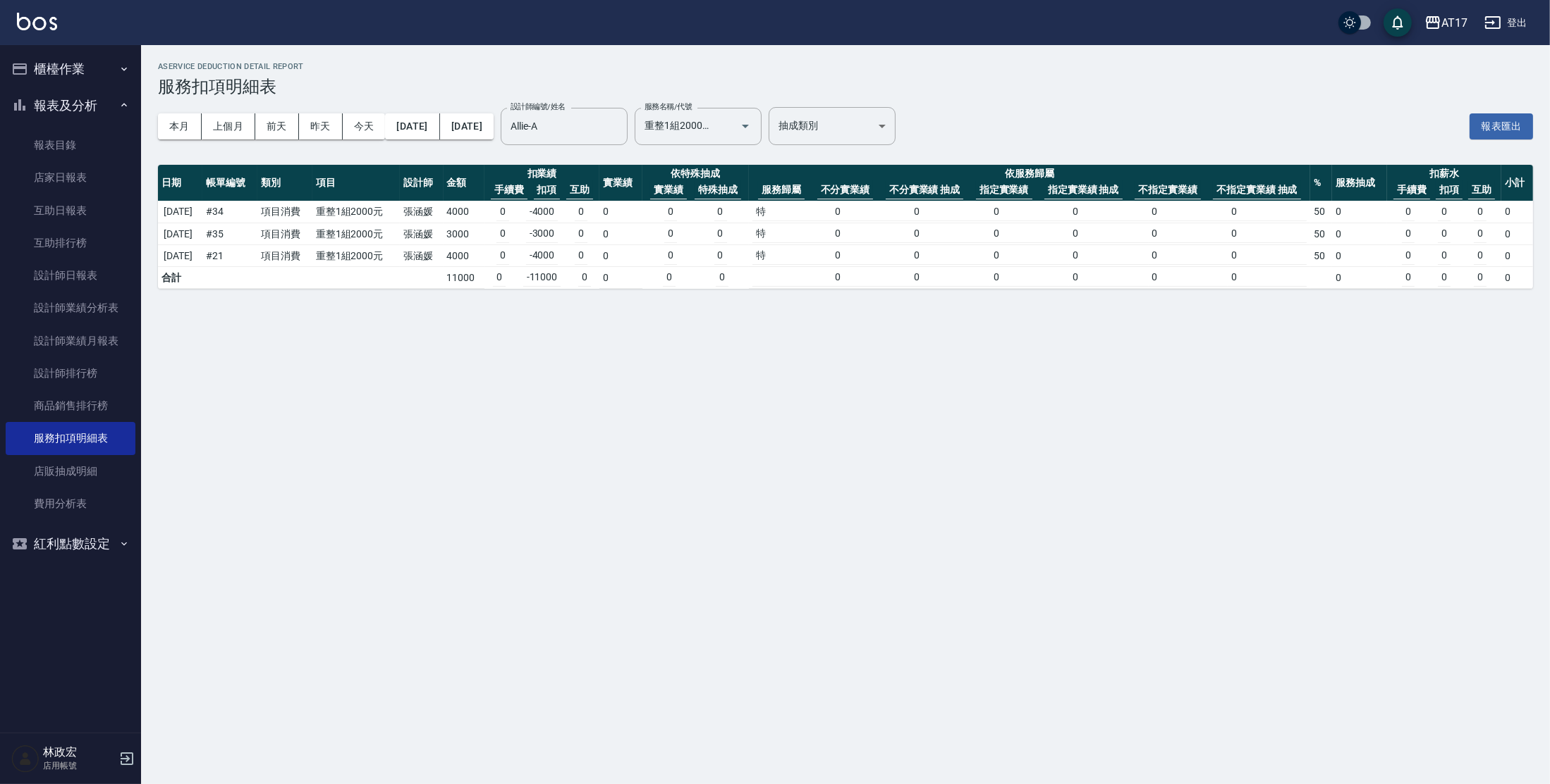
click at [785, 488] on div "AService Deduction Detail Report 服務扣項明細表 本月 上個月 [DATE] [DATE] [DATE] [DATE] [DA…" at bounding box center [775, 392] width 1550 height 784
click at [48, 279] on link "設計師日報表" at bounding box center [71, 276] width 130 height 33
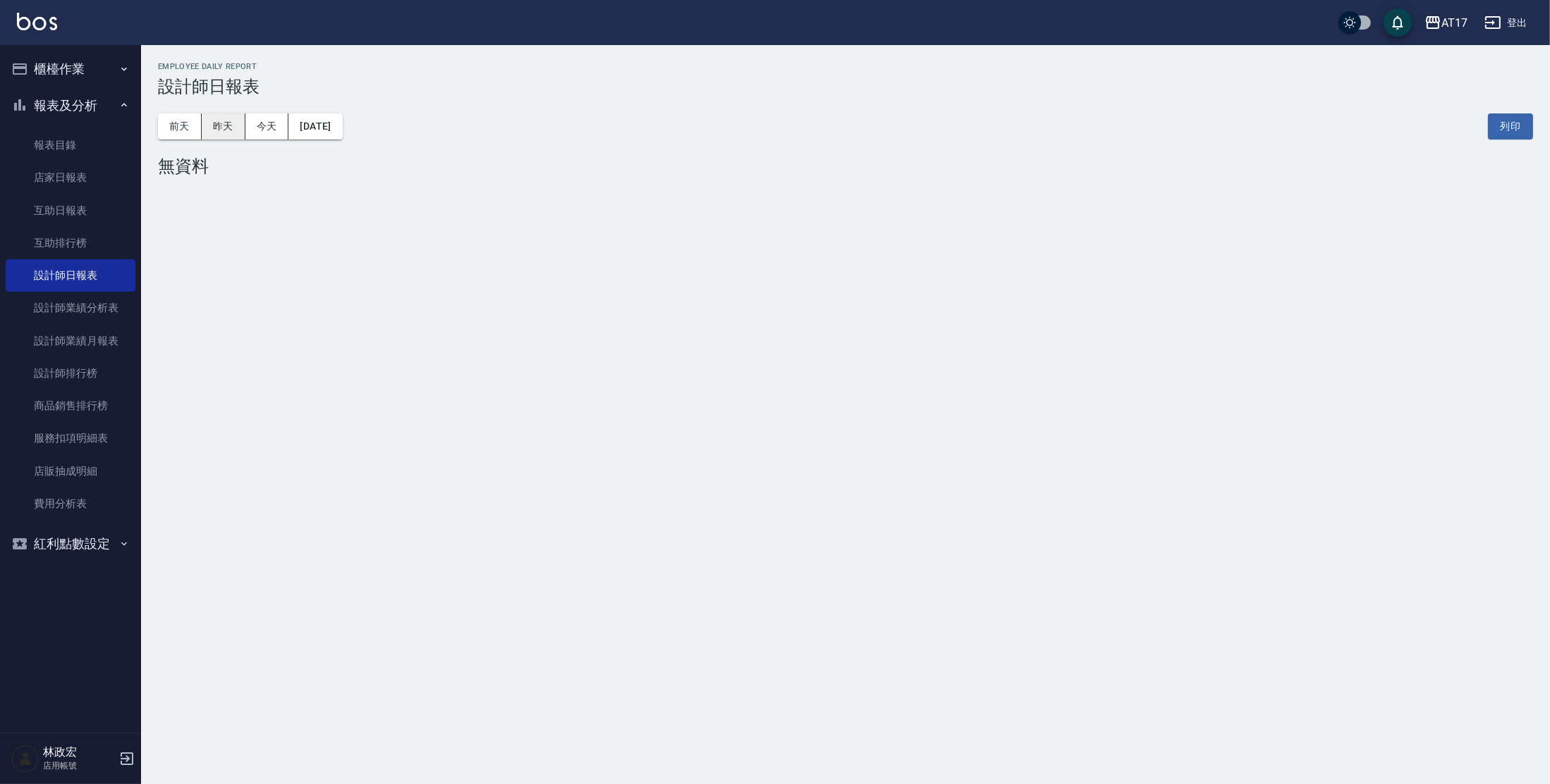
click at [218, 127] on button "昨天" at bounding box center [223, 126] width 43 height 26
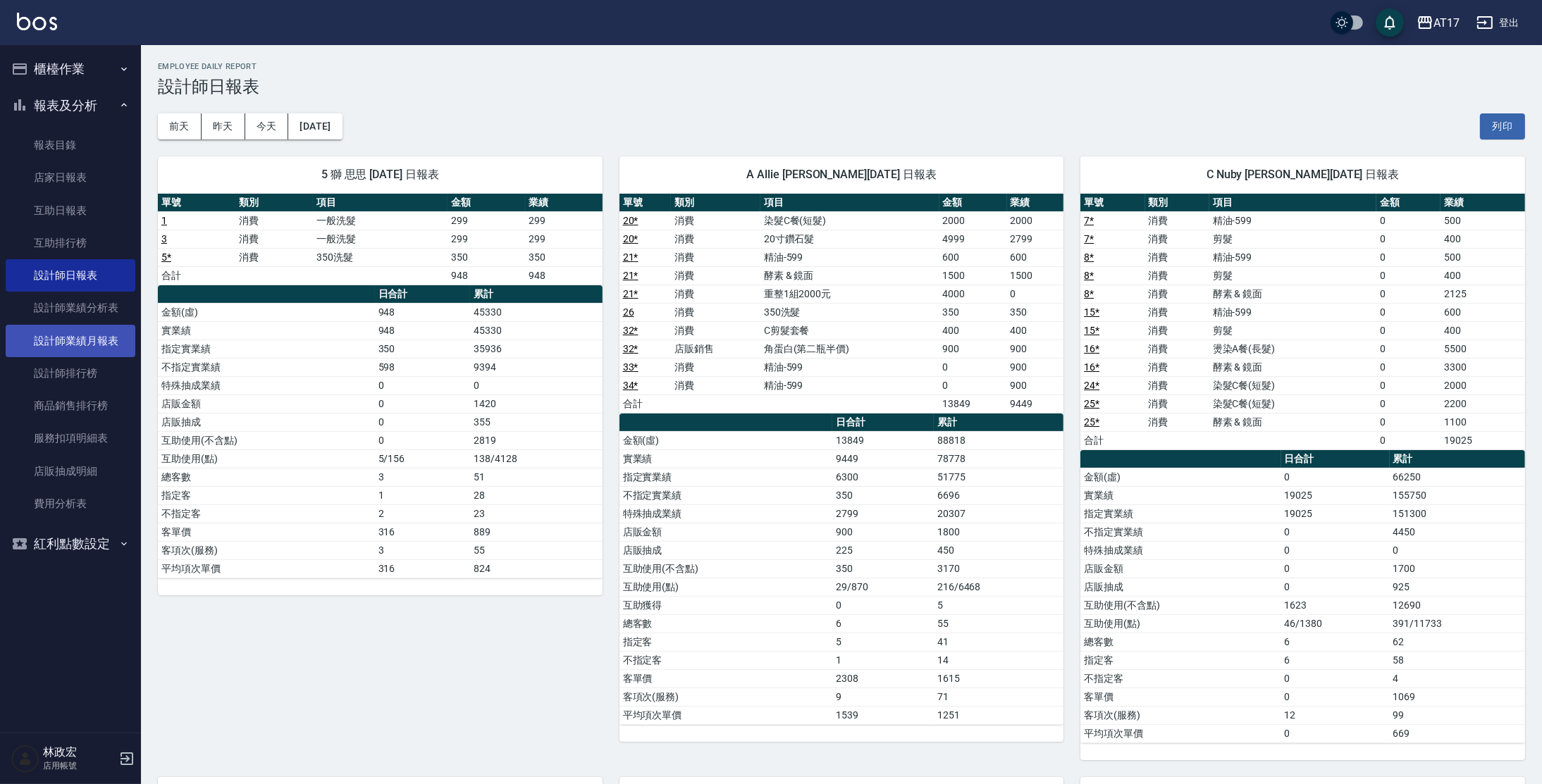
click at [64, 348] on link "設計師業績月報表" at bounding box center [71, 341] width 130 height 33
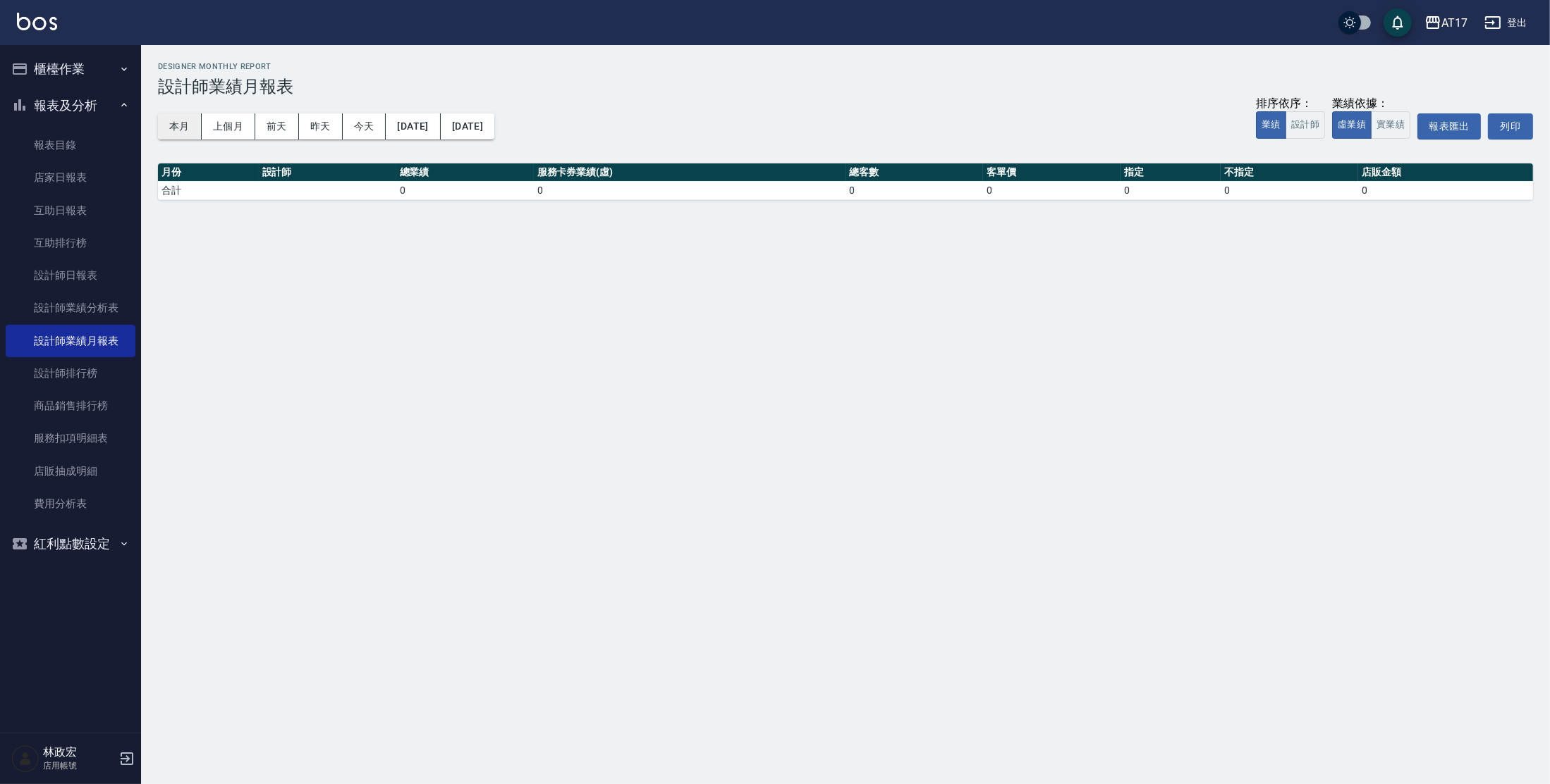
click at [174, 124] on button "本月" at bounding box center [179, 126] width 43 height 26
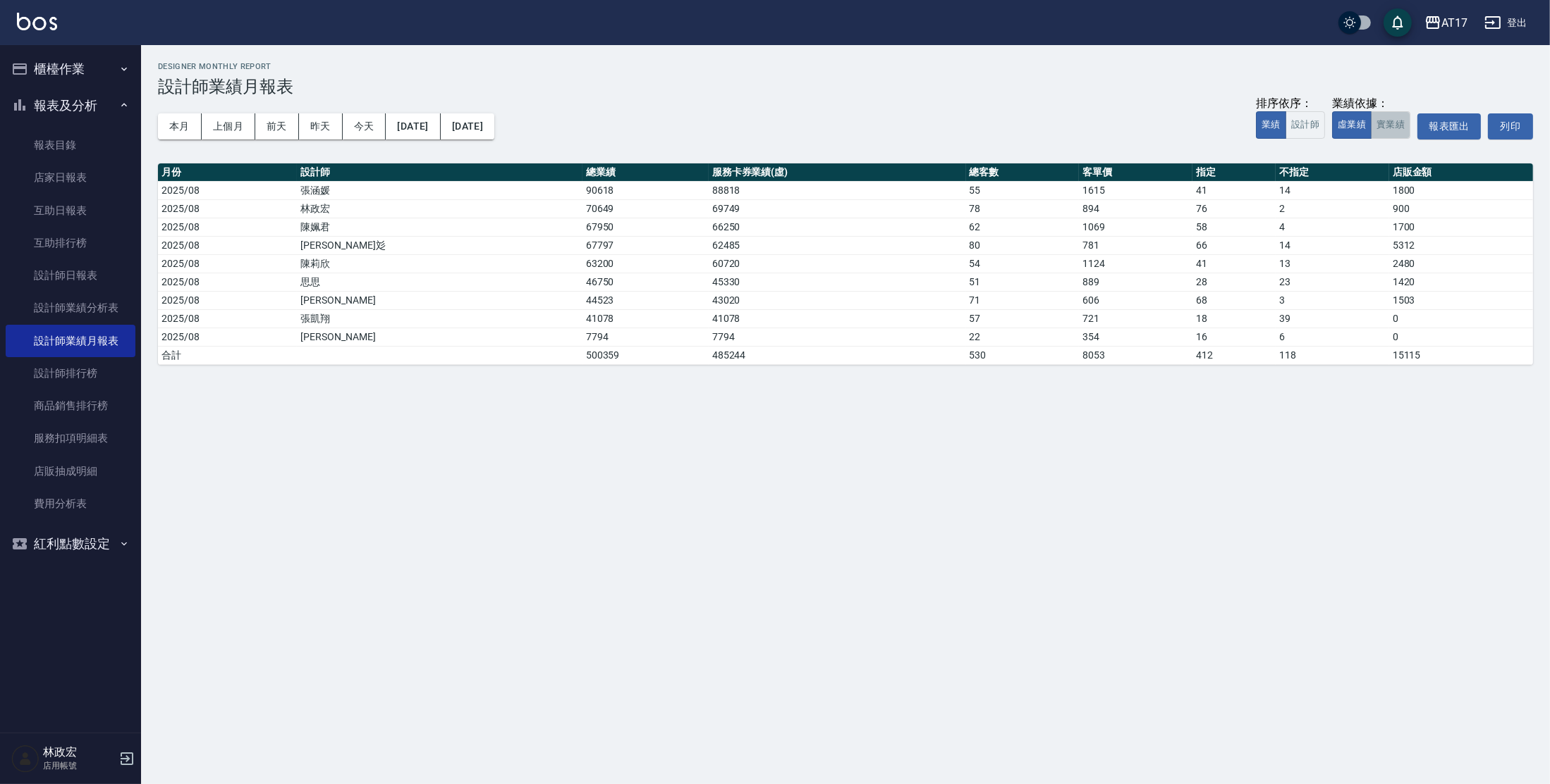
click at [1400, 126] on button "實業績" at bounding box center [1390, 125] width 39 height 28
click at [1314, 132] on button "設計師" at bounding box center [1305, 125] width 39 height 28
click at [1278, 131] on button "業績" at bounding box center [1270, 125] width 30 height 28
click at [1305, 126] on button "設計師" at bounding box center [1305, 125] width 39 height 28
click at [1277, 130] on button "業績" at bounding box center [1270, 125] width 30 height 28
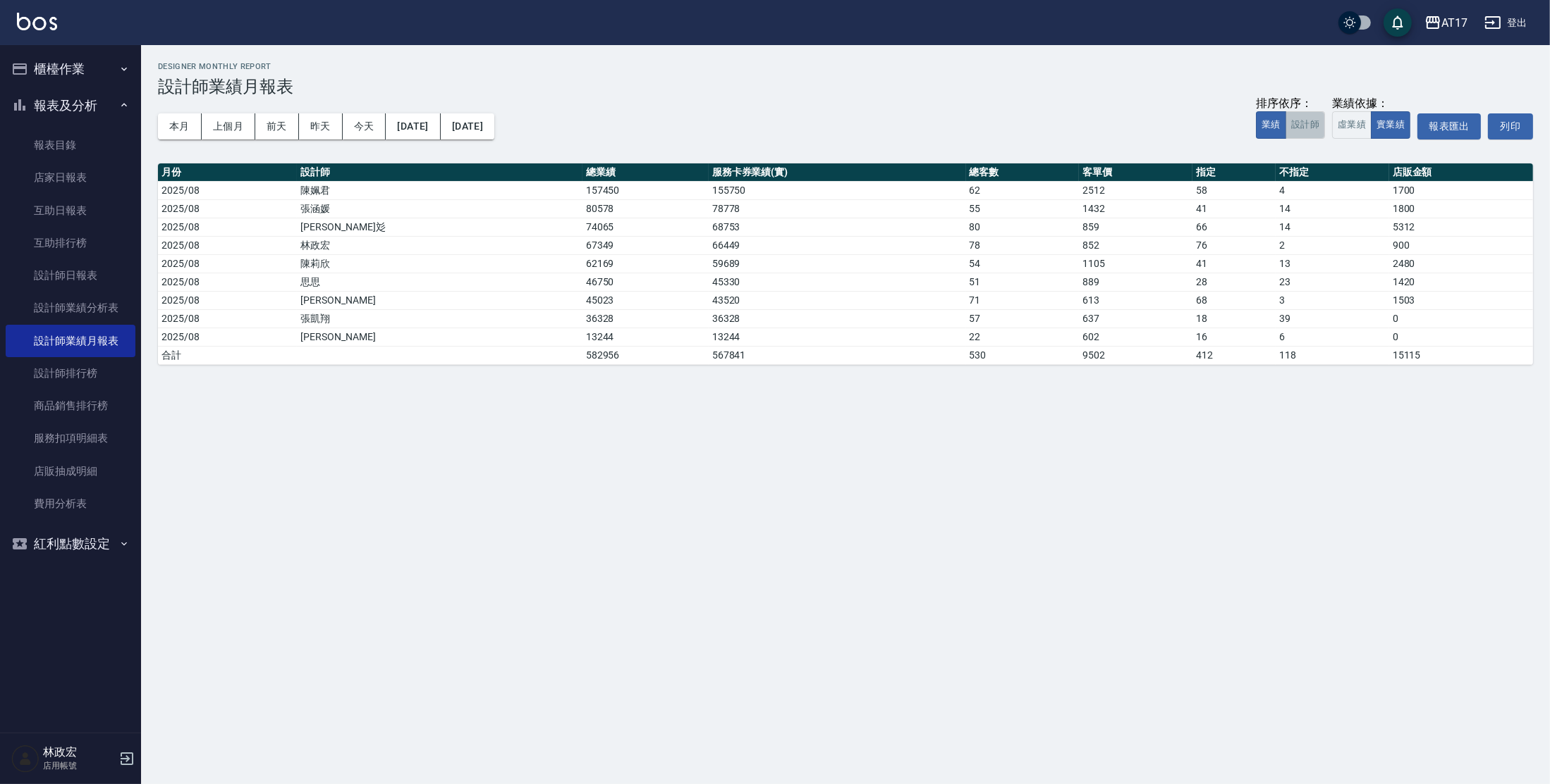
click at [1310, 130] on button "設計師" at bounding box center [1305, 125] width 39 height 28
click at [1256, 129] on button "業績" at bounding box center [1270, 125] width 30 height 28
click at [69, 438] on link "服務扣項明細表" at bounding box center [71, 439] width 130 height 33
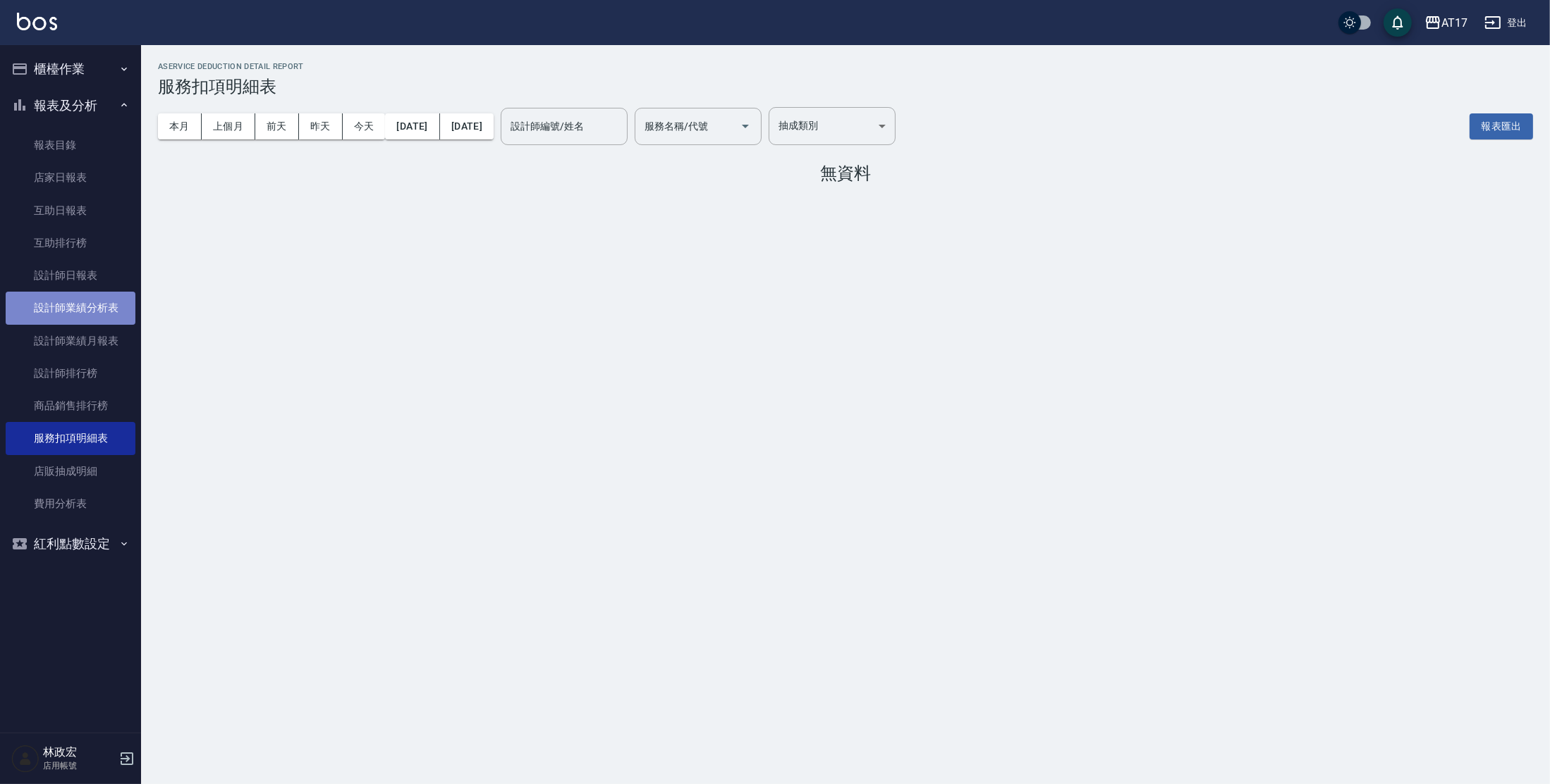
click at [73, 314] on link "設計師業績分析表" at bounding box center [71, 308] width 130 height 33
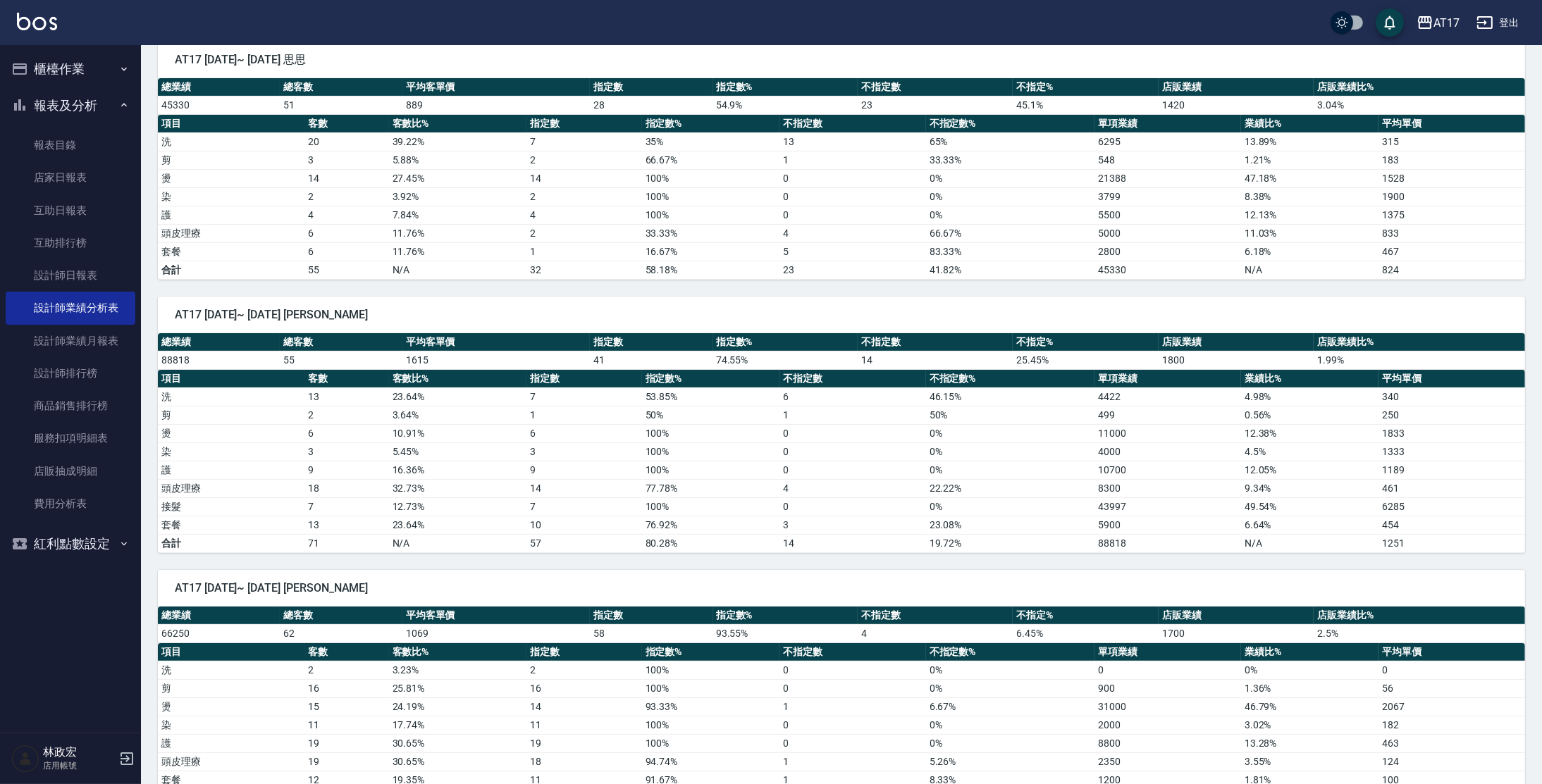
scroll to position [162, 0]
